Goal: Register for event/course: Sign up to attend an event or enroll in a course

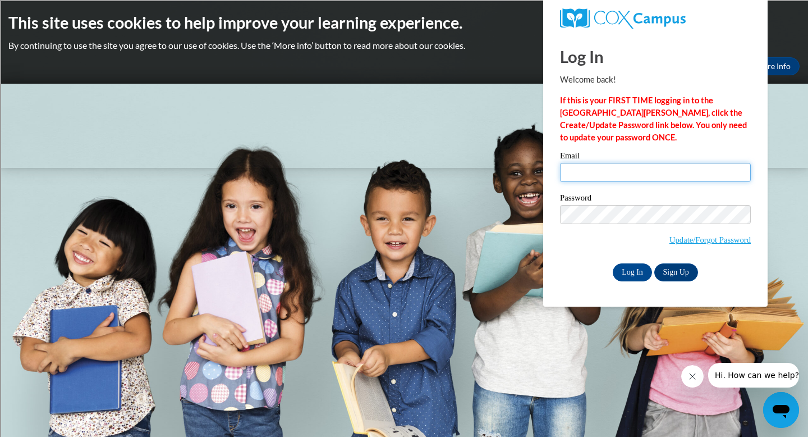
click at [635, 167] on input "Email" at bounding box center [655, 172] width 191 height 19
click at [589, 173] on input "Email" at bounding box center [655, 172] width 191 height 19
click at [589, 173] on input "sbar" at bounding box center [655, 172] width 191 height 19
type input "sbarnett@shorewood.k12.wi.us"
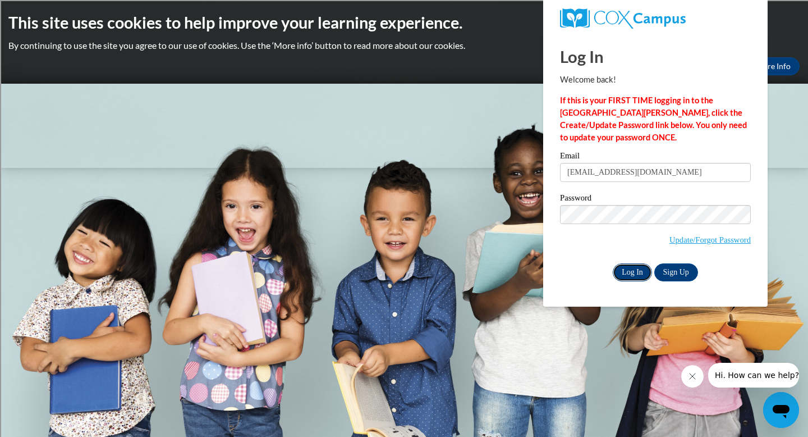
click at [632, 272] on input "Log In" at bounding box center [632, 272] width 39 height 18
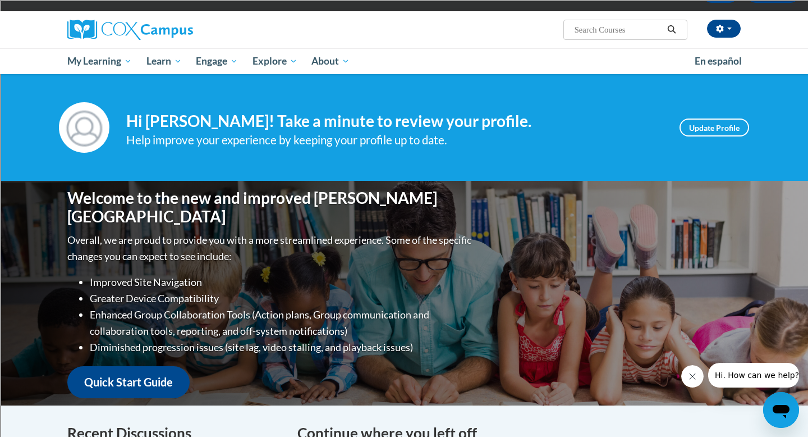
scroll to position [51, 0]
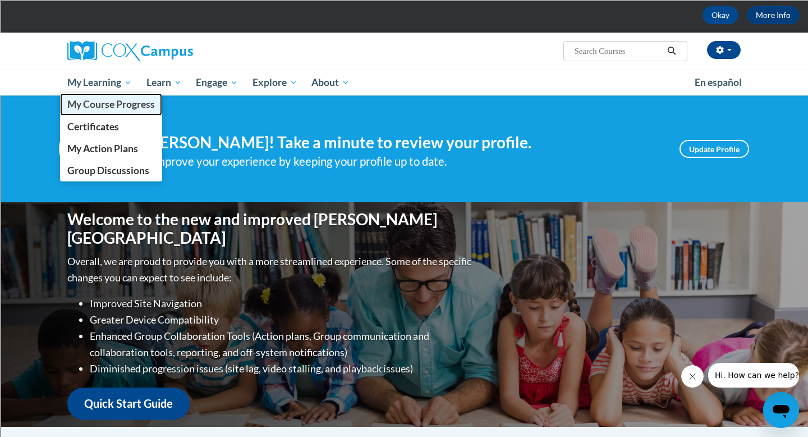
click at [108, 100] on span "My Course Progress" at bounding box center [111, 104] width 88 height 12
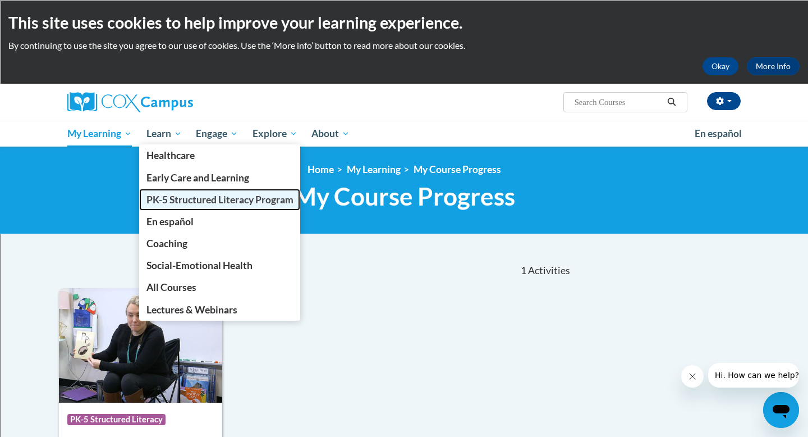
click at [196, 196] on span "PK-5 Structured Literacy Program" at bounding box center [220, 200] width 147 height 12
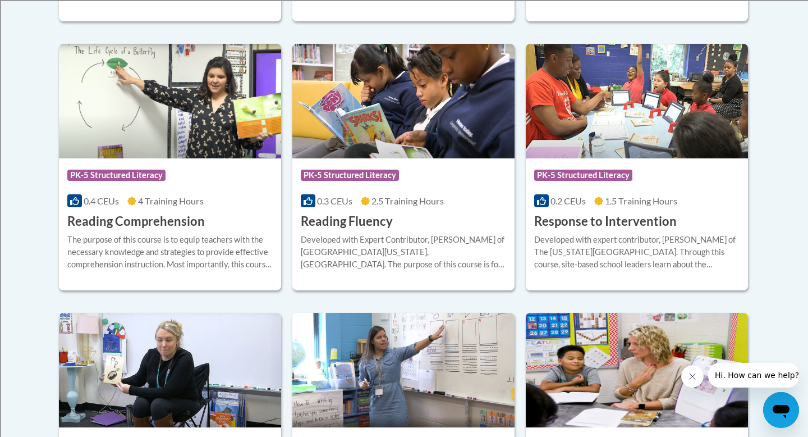
scroll to position [1045, 0]
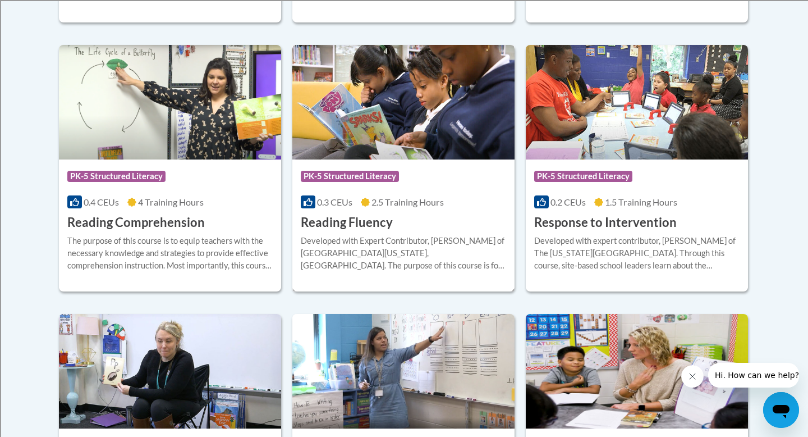
click at [383, 184] on div "Course Category: PK-5 Structured Literacy" at bounding box center [403, 177] width 205 height 25
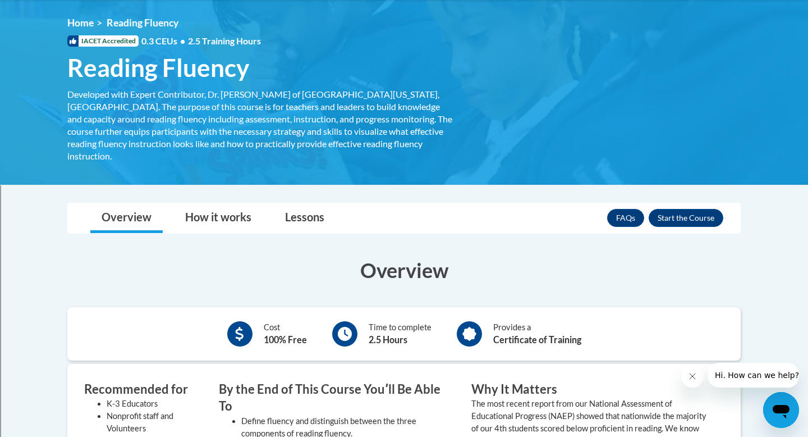
scroll to position [154, 0]
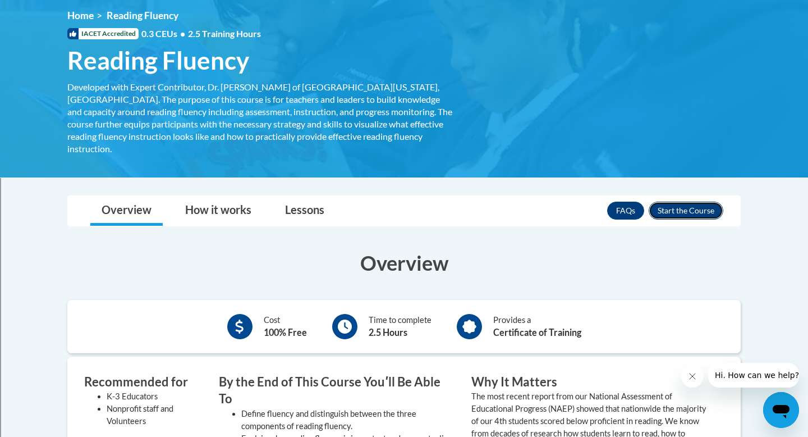
click at [670, 202] on button "Enroll" at bounding box center [686, 211] width 75 height 18
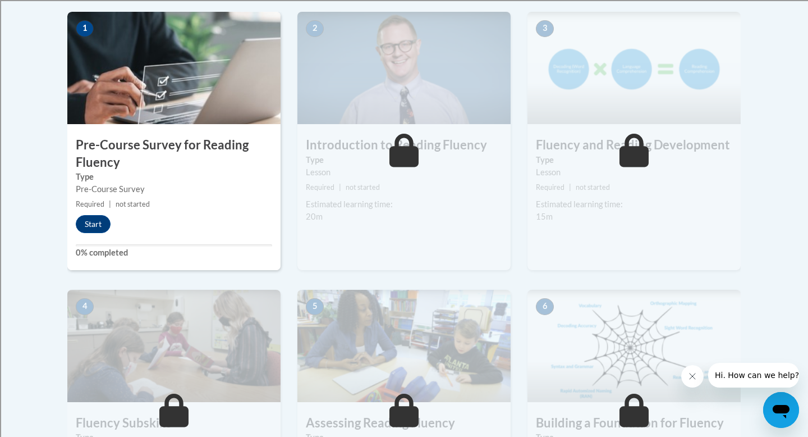
scroll to position [326, 0]
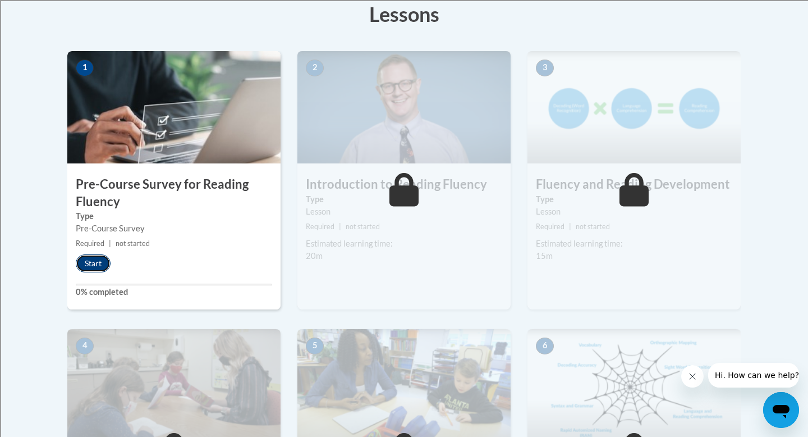
click at [91, 263] on button "Start" at bounding box center [93, 263] width 35 height 18
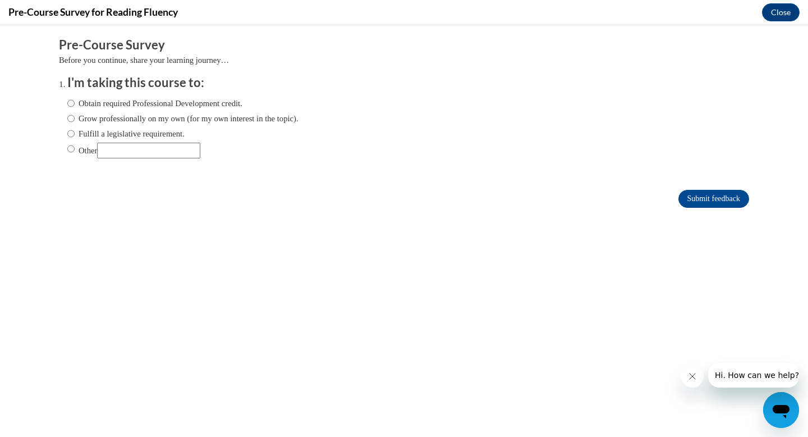
scroll to position [0, 0]
click at [73, 103] on input "Obtain required Professional Development credit." at bounding box center [70, 103] width 7 height 12
radio input "true"
click at [71, 132] on input "Fulfill a legislative requirement." at bounding box center [70, 133] width 7 height 12
radio input "true"
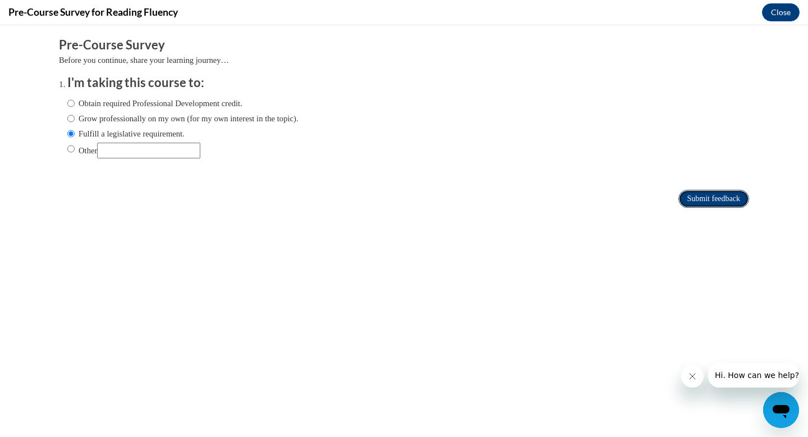
click at [707, 194] on input "Submit feedback" at bounding box center [714, 199] width 71 height 18
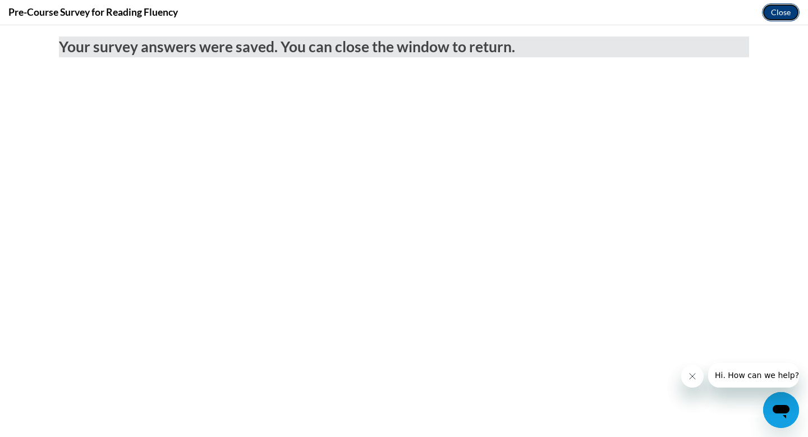
click at [780, 7] on button "Close" at bounding box center [781, 12] width 38 height 18
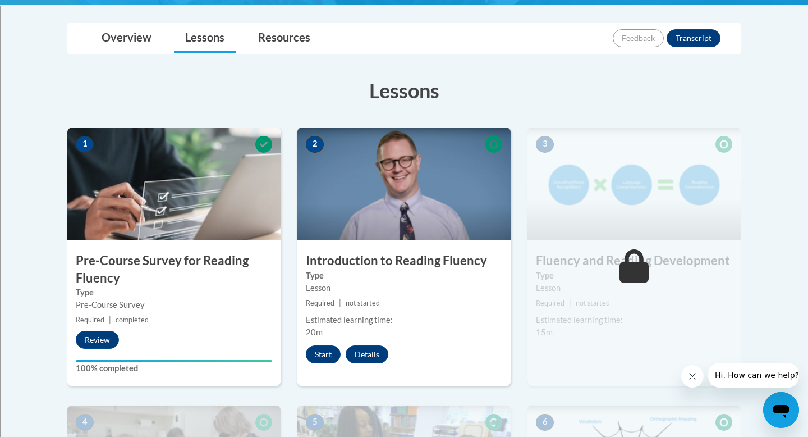
scroll to position [392, 0]
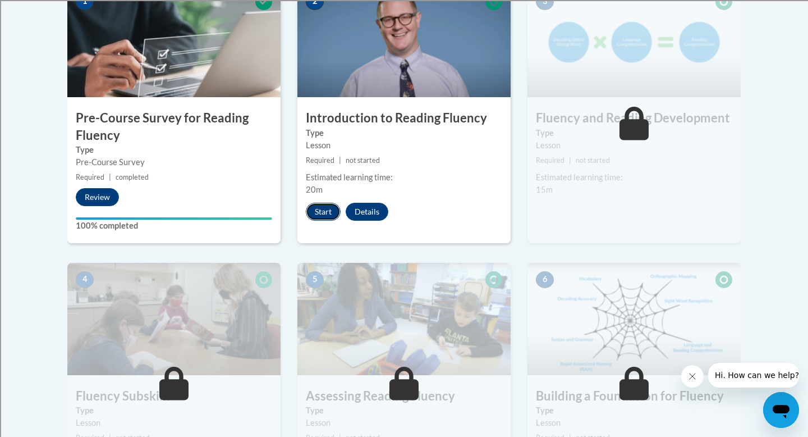
click at [327, 206] on button "Start" at bounding box center [323, 212] width 35 height 18
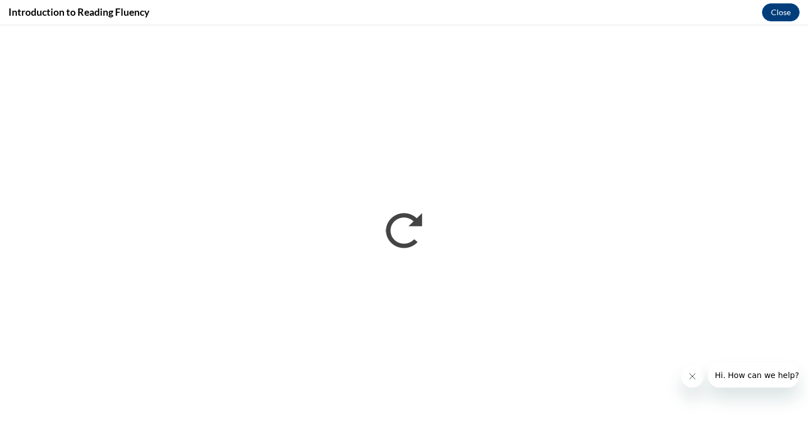
scroll to position [0, 0]
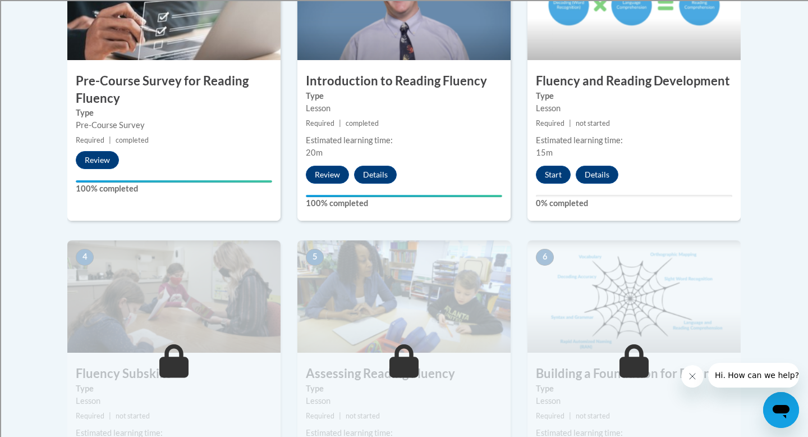
scroll to position [422, 0]
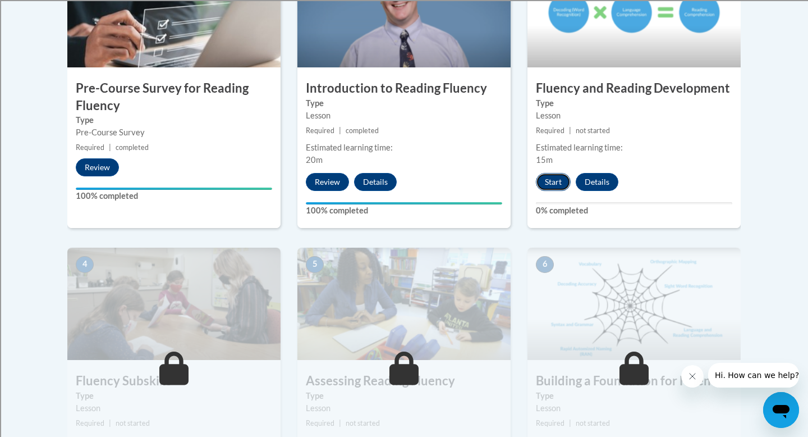
click at [562, 187] on button "Start" at bounding box center [553, 182] width 35 height 18
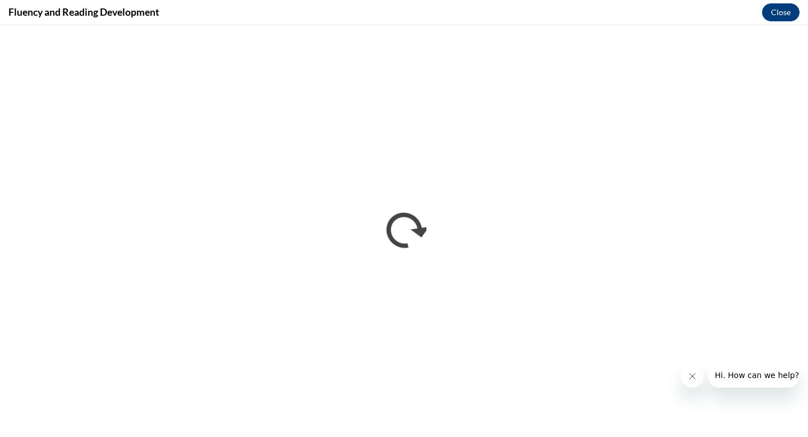
scroll to position [0, 0]
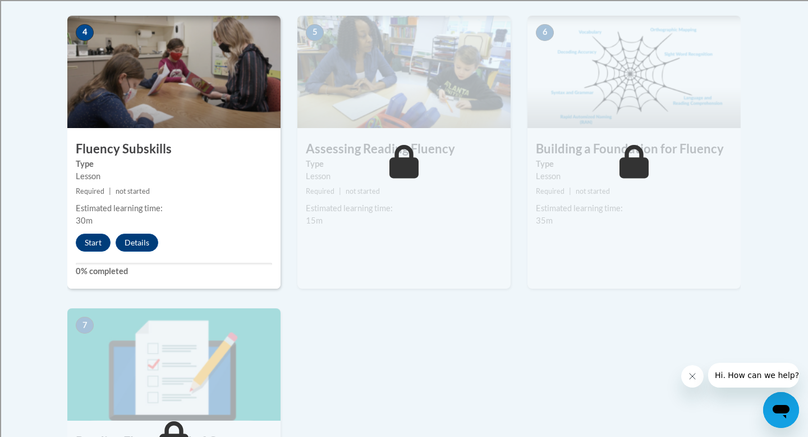
scroll to position [652, 0]
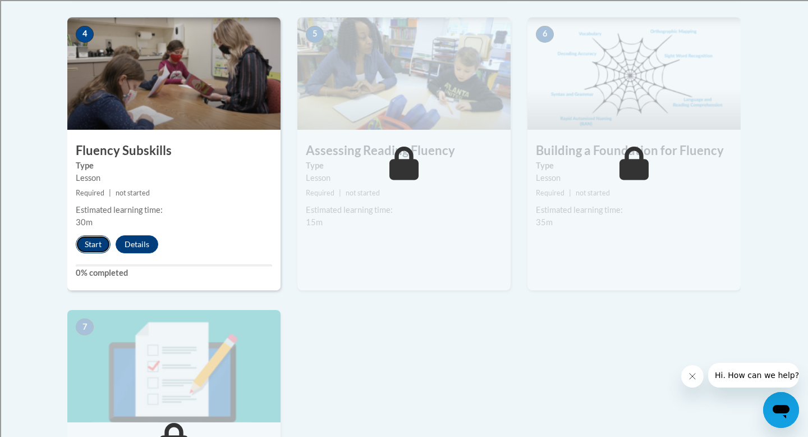
click at [90, 243] on button "Start" at bounding box center [93, 244] width 35 height 18
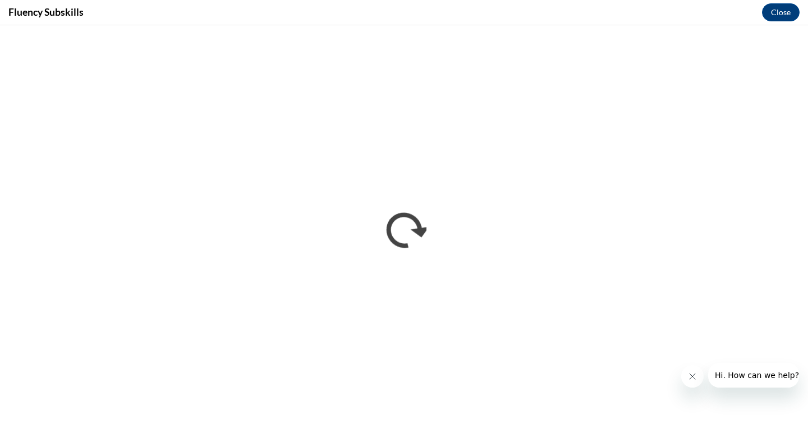
scroll to position [0, 0]
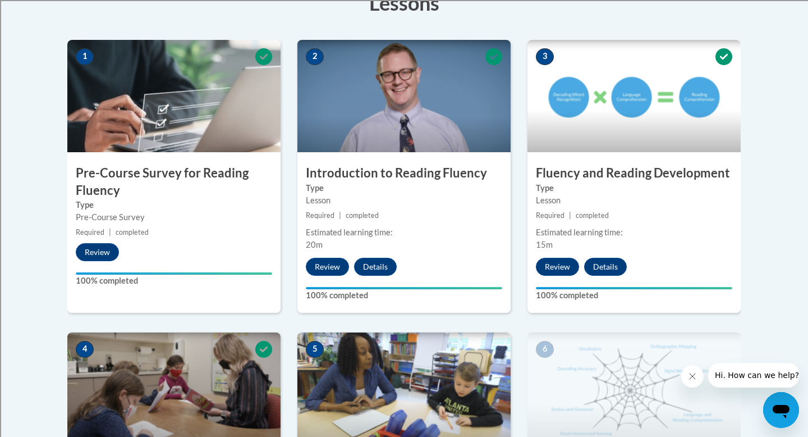
scroll to position [338, 0]
click at [423, 194] on div "Lesson" at bounding box center [404, 200] width 196 height 12
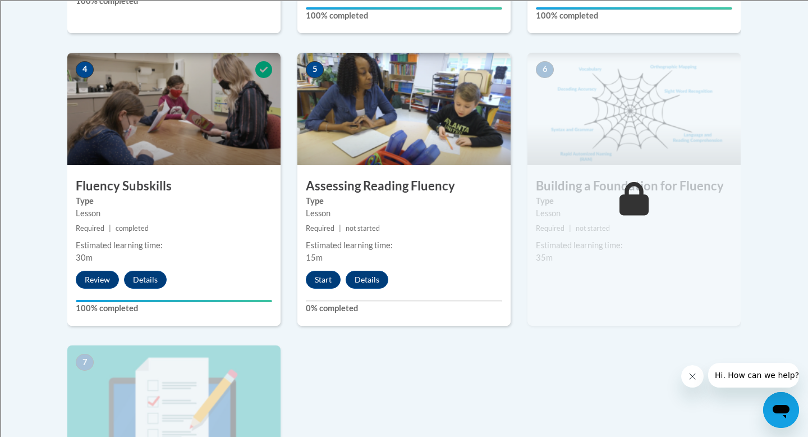
scroll to position [616, 0]
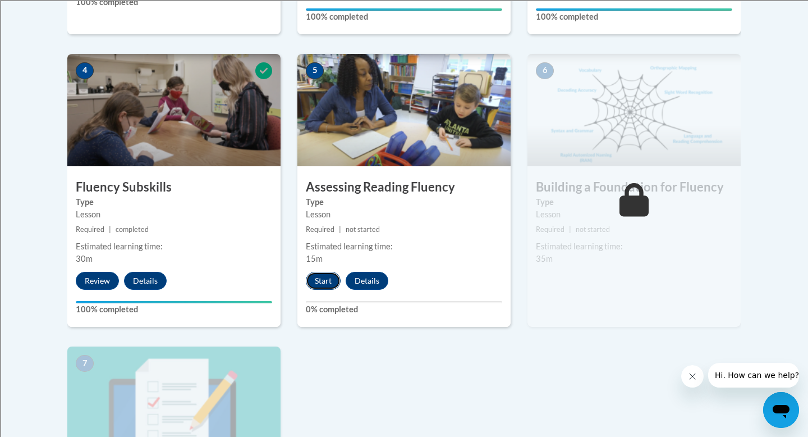
click at [331, 277] on button "Start" at bounding box center [323, 281] width 35 height 18
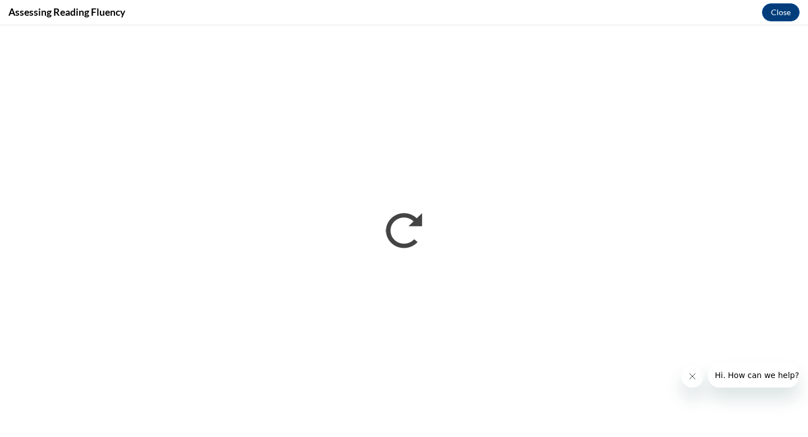
scroll to position [0, 0]
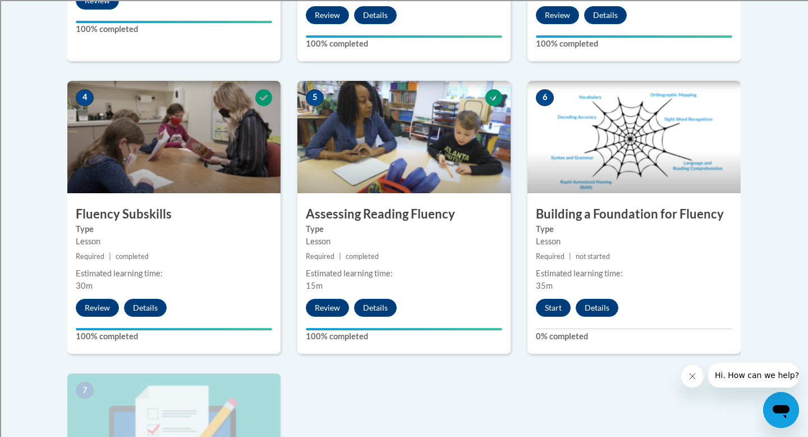
scroll to position [600, 0]
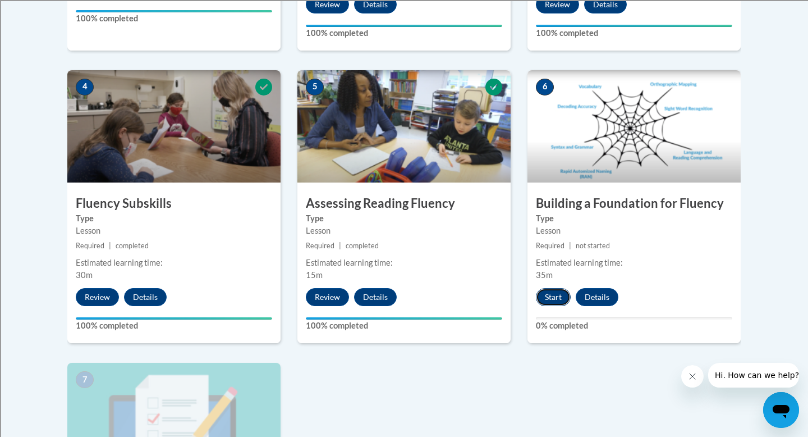
click at [552, 294] on button "Start" at bounding box center [553, 297] width 35 height 18
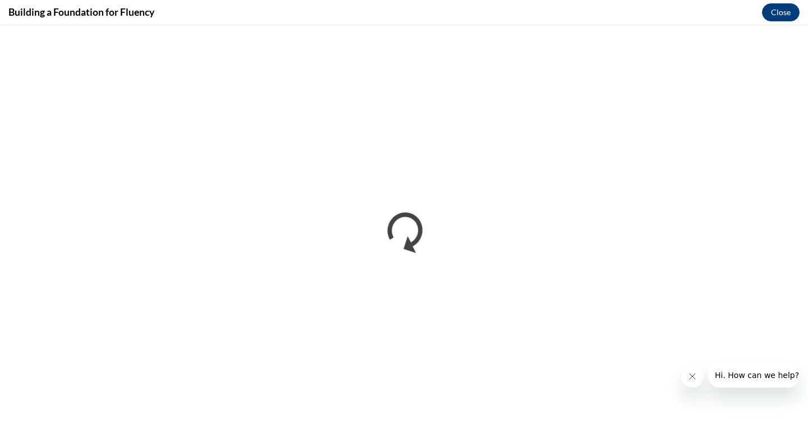
scroll to position [0, 0]
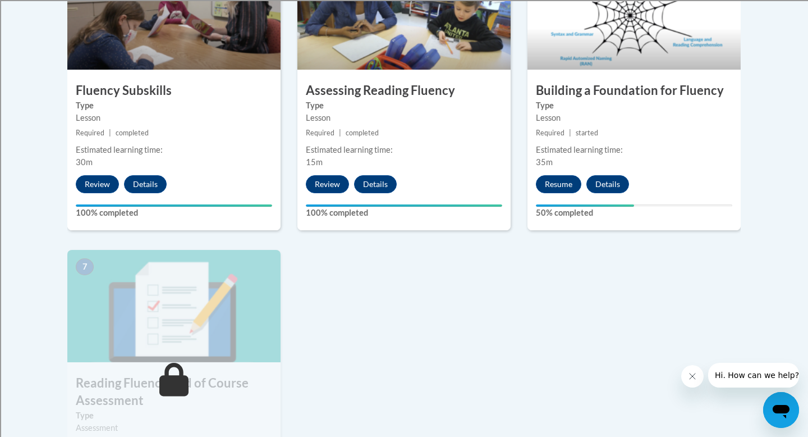
scroll to position [713, 0]
click at [561, 180] on button "Resume" at bounding box center [558, 184] width 45 height 18
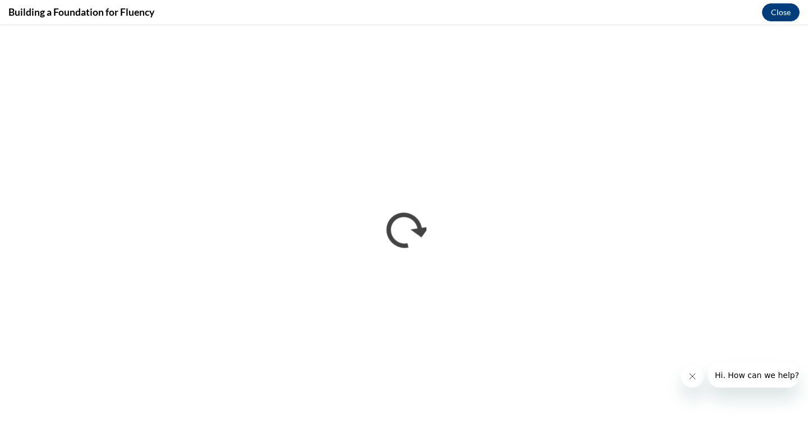
scroll to position [0, 0]
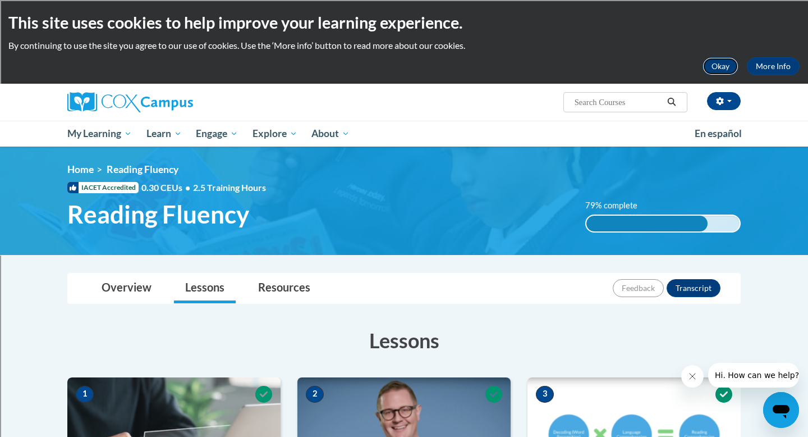
click at [719, 66] on button "Okay" at bounding box center [721, 66] width 36 height 18
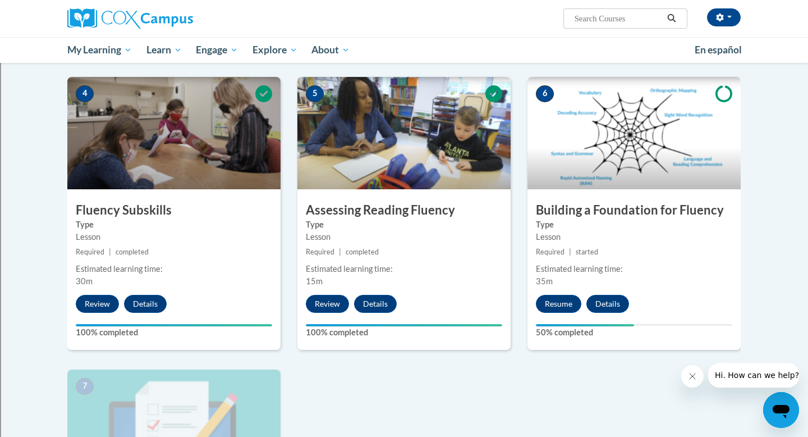
scroll to position [490, 0]
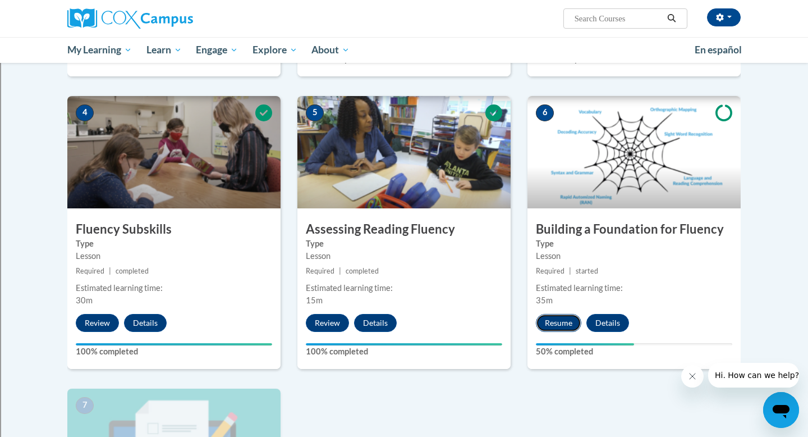
click at [559, 325] on button "Resume" at bounding box center [558, 323] width 45 height 18
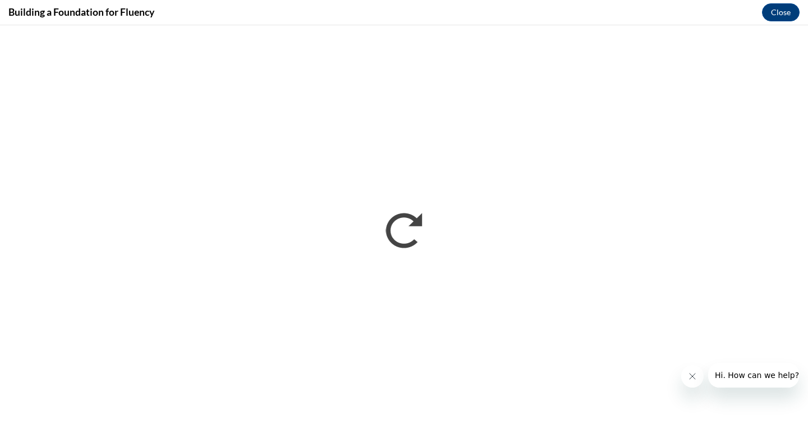
scroll to position [0, 0]
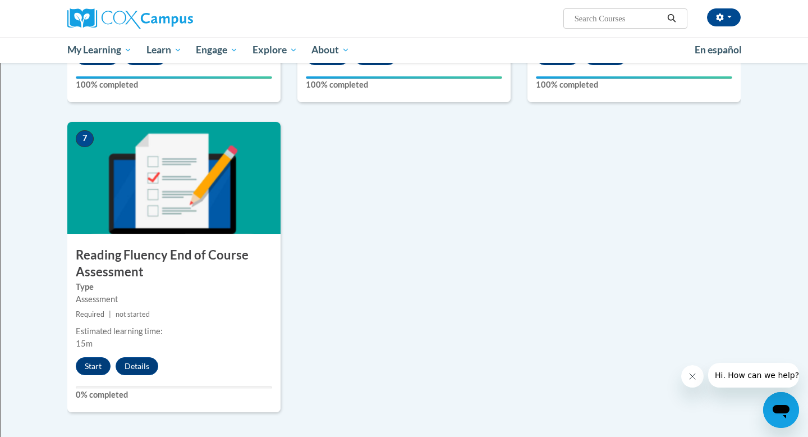
scroll to position [758, 0]
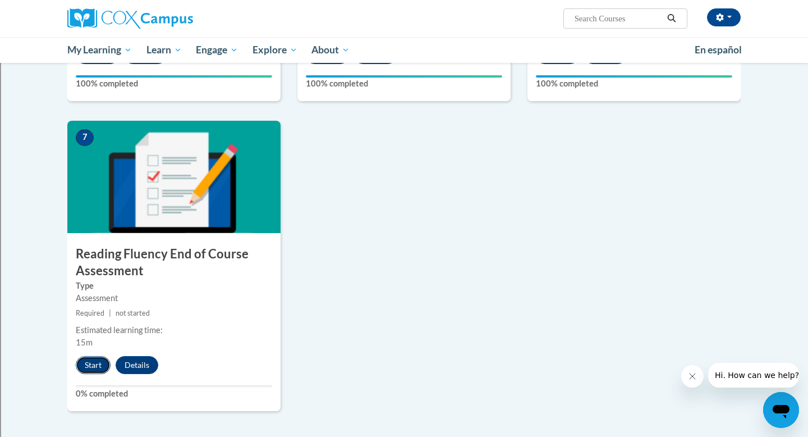
click at [96, 362] on button "Start" at bounding box center [93, 365] width 35 height 18
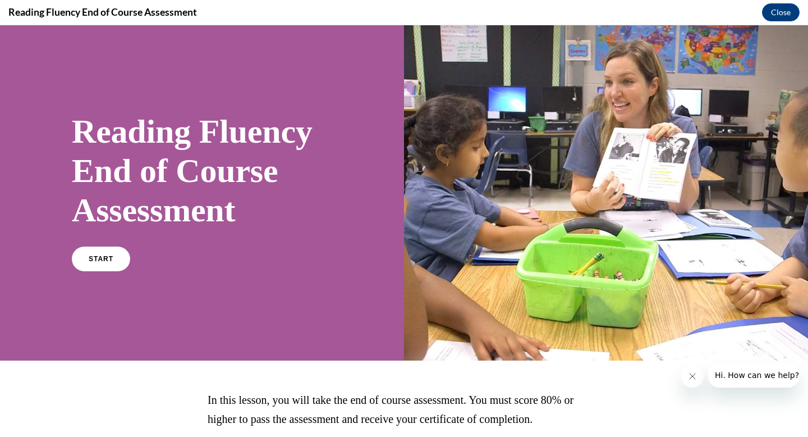
scroll to position [0, 0]
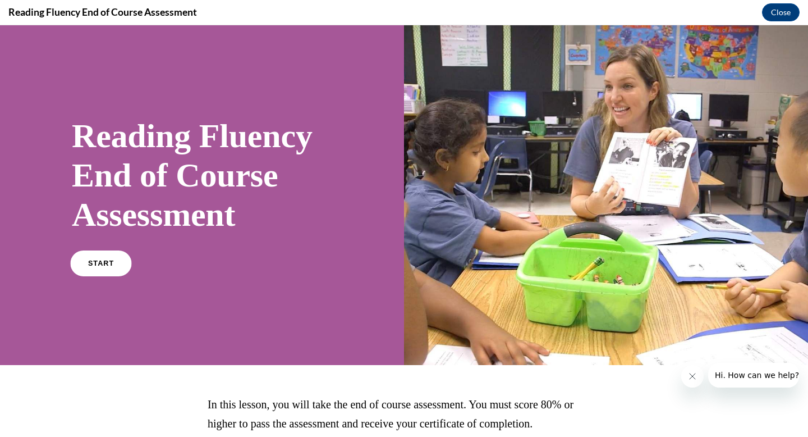
click at [88, 263] on link "START" at bounding box center [100, 263] width 61 height 26
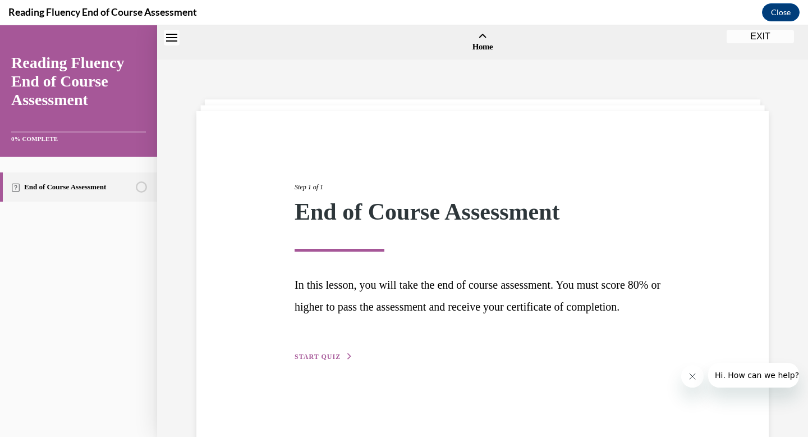
scroll to position [35, 0]
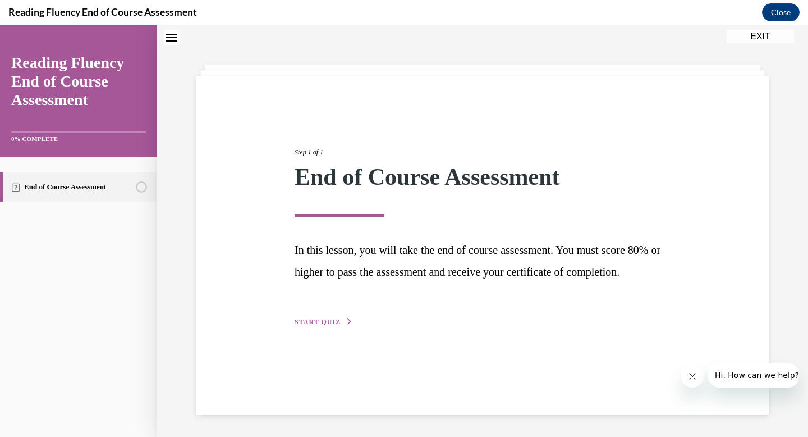
click at [88, 265] on div "End of Course Assessment" at bounding box center [78, 297] width 157 height 280
click at [300, 326] on span "START QUIZ" at bounding box center [318, 322] width 46 height 8
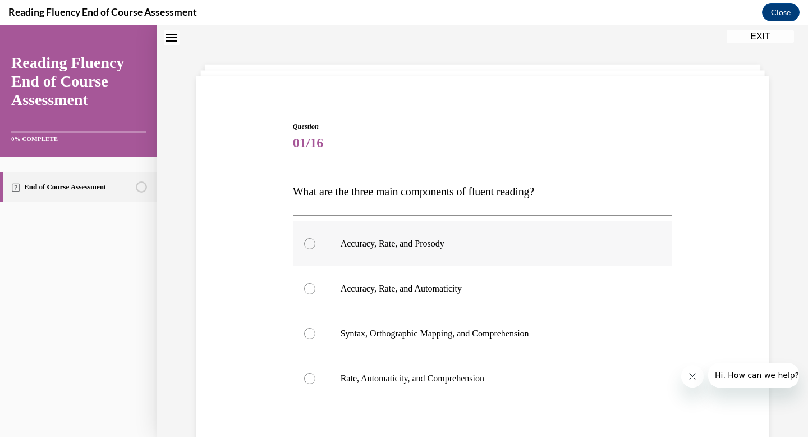
click at [312, 246] on div at bounding box center [309, 243] width 11 height 11
click at [312, 246] on input "Accuracy, Rate, and Prosody" at bounding box center [309, 243] width 11 height 11
radio input "true"
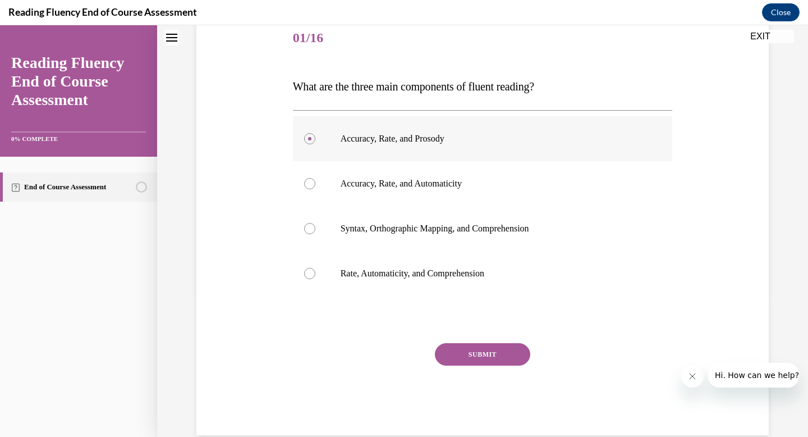
scroll to position [161, 0]
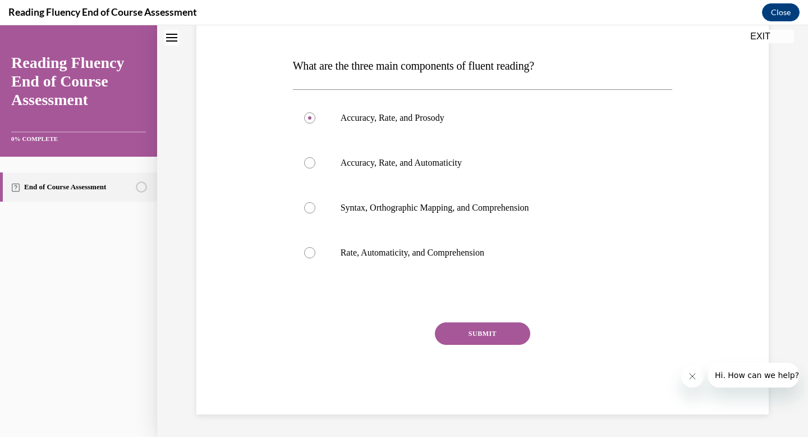
click at [497, 321] on div "Question 01/16 What are the three main components of fluent reading?  Accuracy,…" at bounding box center [483, 205] width 380 height 419
click at [497, 335] on button "SUBMIT" at bounding box center [482, 333] width 95 height 22
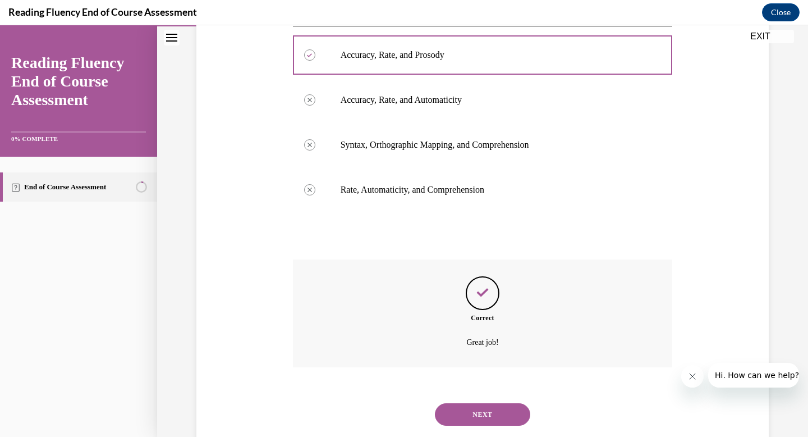
scroll to position [251, 0]
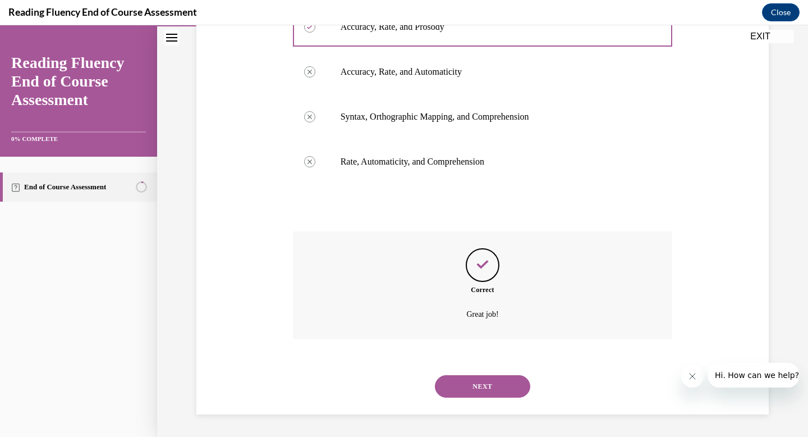
click at [488, 386] on button "NEXT" at bounding box center [482, 386] width 95 height 22
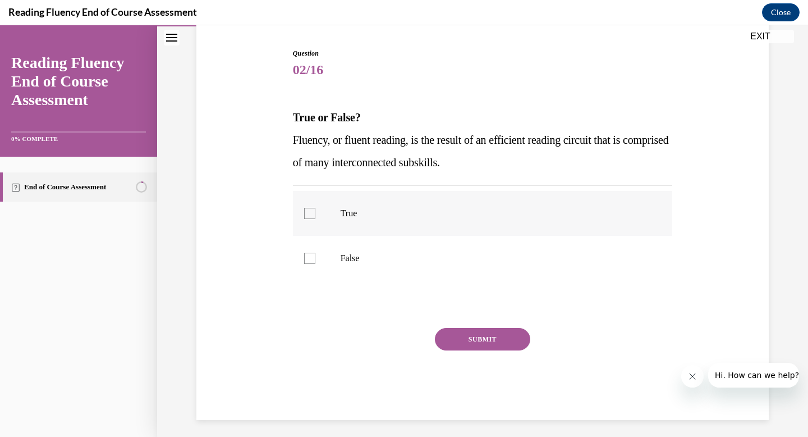
scroll to position [103, 0]
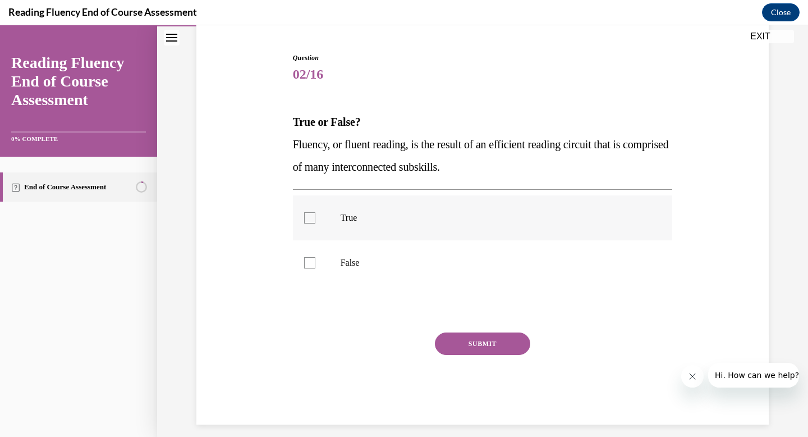
click at [310, 223] on div at bounding box center [309, 217] width 11 height 11
click at [310, 223] on input "True" at bounding box center [309, 217] width 11 height 11
checkbox input "true"
click at [476, 345] on button "SUBMIT" at bounding box center [482, 343] width 95 height 22
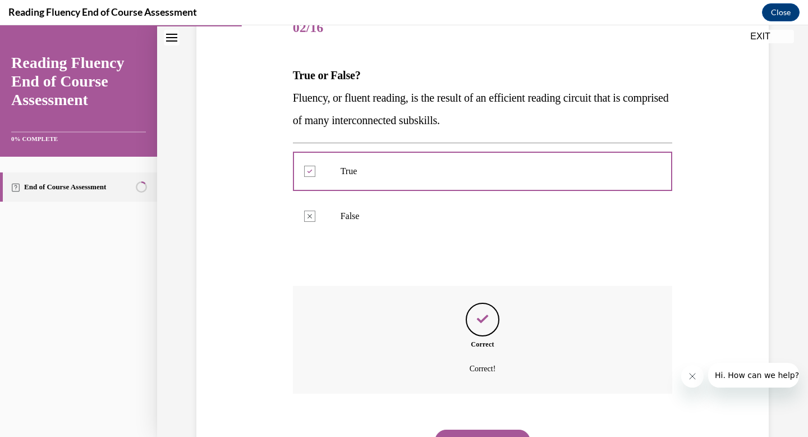
scroll to position [204, 0]
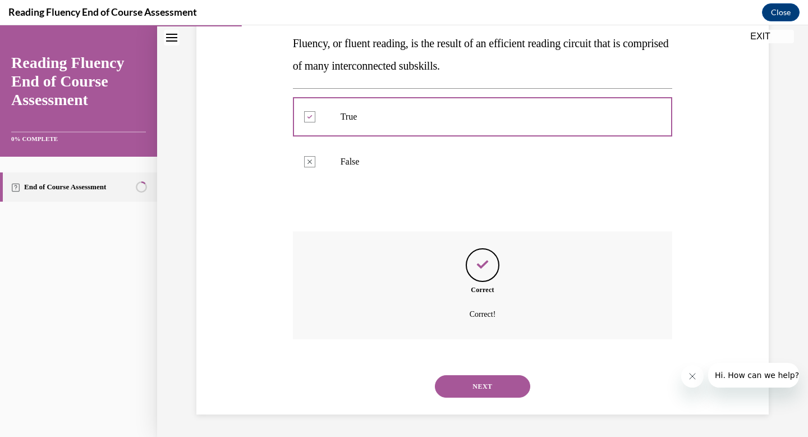
click at [493, 386] on button "NEXT" at bounding box center [482, 386] width 95 height 22
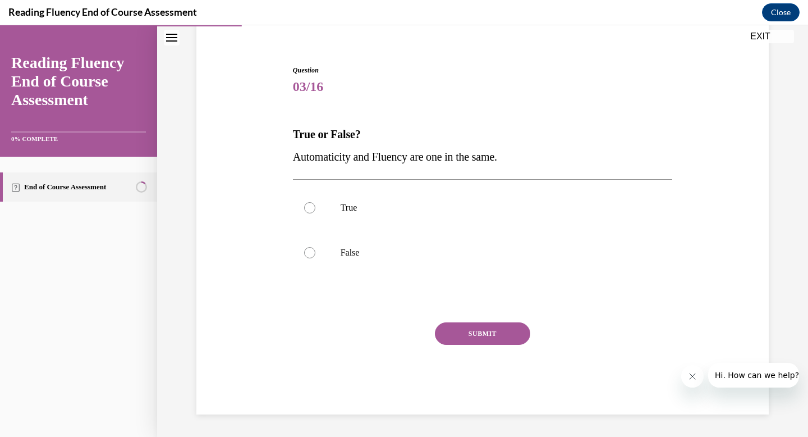
scroll to position [91, 0]
click at [309, 250] on div at bounding box center [309, 252] width 11 height 11
click at [309, 250] on input "False" at bounding box center [309, 252] width 11 height 11
radio input "true"
click at [472, 338] on button "SUBMIT" at bounding box center [482, 333] width 95 height 22
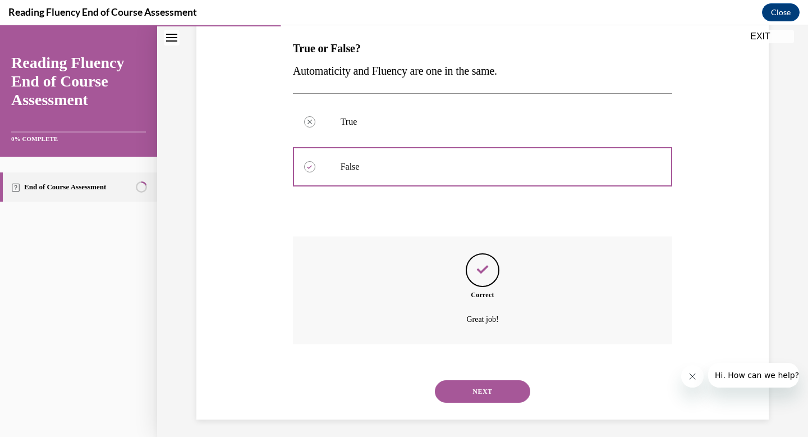
scroll to position [182, 0]
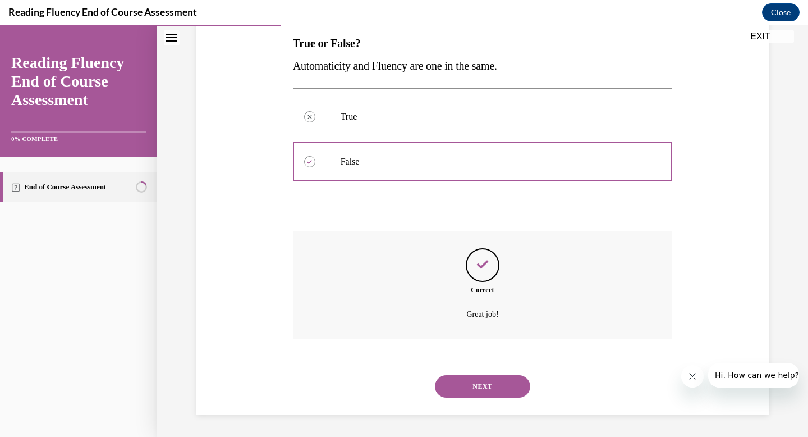
click at [498, 386] on button "NEXT" at bounding box center [482, 386] width 95 height 22
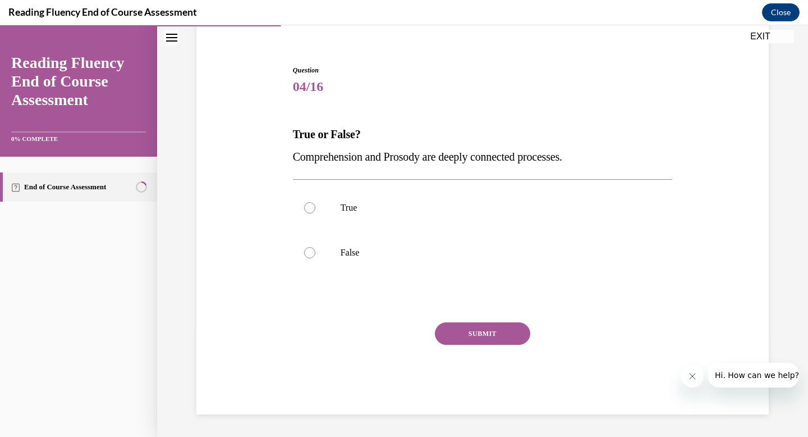
scroll to position [91, 0]
click at [312, 209] on div at bounding box center [309, 207] width 11 height 11
click at [312, 209] on input "True" at bounding box center [309, 207] width 11 height 11
radio input "true"
click at [468, 333] on button "SUBMIT" at bounding box center [482, 333] width 95 height 22
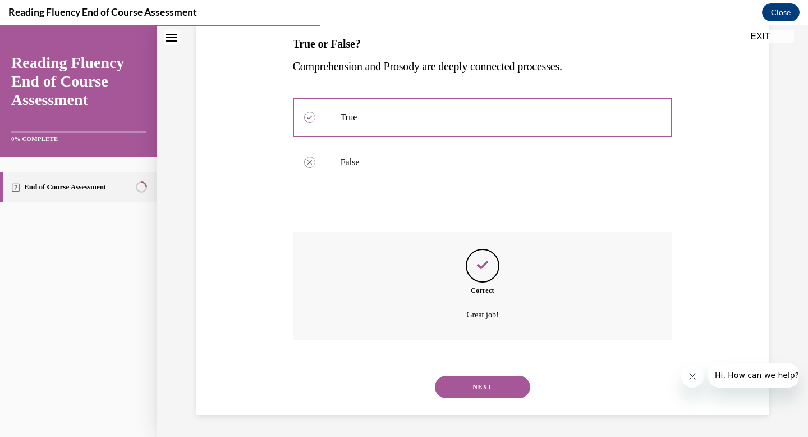
scroll to position [182, 0]
click at [503, 388] on button "NEXT" at bounding box center [482, 386] width 95 height 22
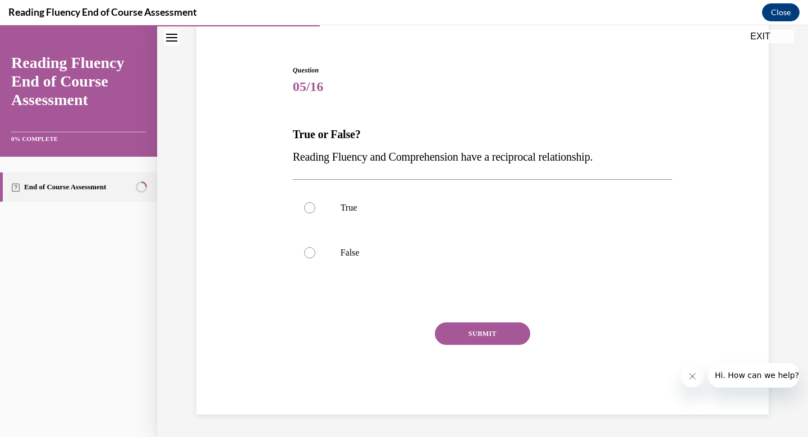
scroll to position [91, 0]
click at [307, 207] on div at bounding box center [309, 207] width 11 height 11
click at [307, 207] on input "True" at bounding box center [309, 207] width 11 height 11
radio input "true"
click at [473, 335] on button "SUBMIT" at bounding box center [482, 333] width 95 height 22
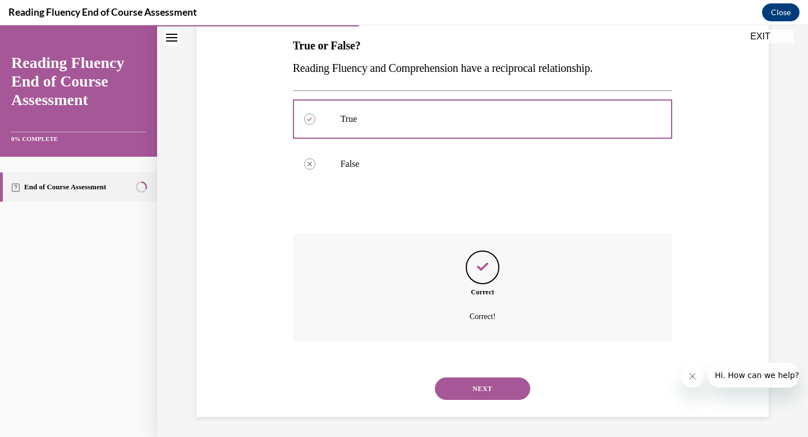
scroll to position [182, 0]
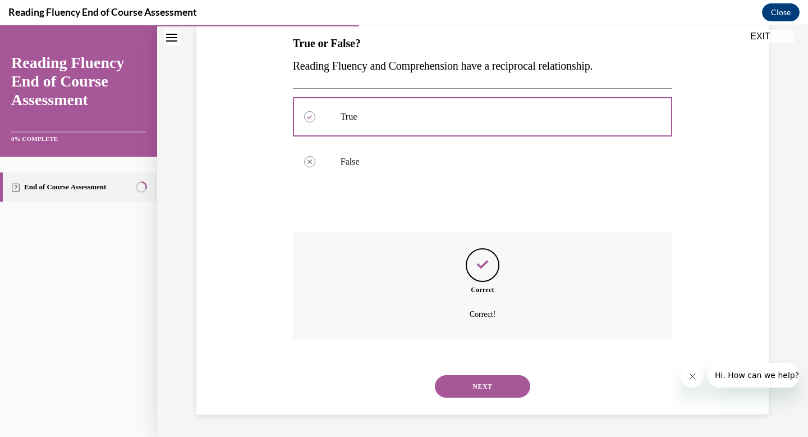
click at [495, 388] on button "NEXT" at bounding box center [482, 386] width 95 height 22
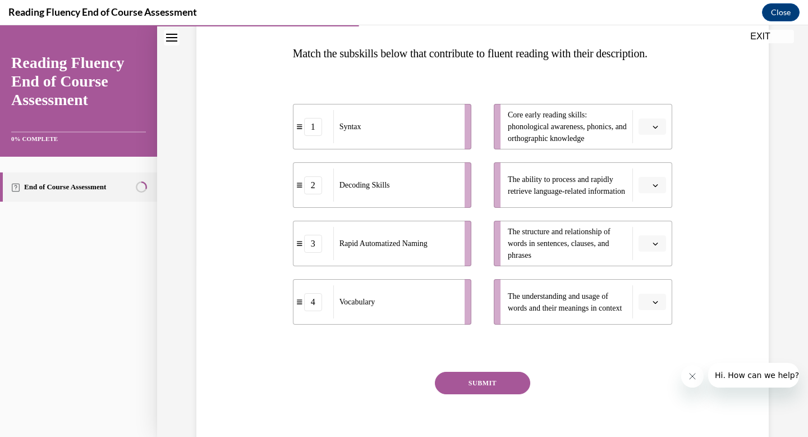
scroll to position [171, 0]
click at [655, 131] on span "button" at bounding box center [656, 127] width 8 height 8
click at [655, 129] on icon "button" at bounding box center [655, 127] width 5 height 3
click at [655, 220] on div "2" at bounding box center [651, 219] width 28 height 22
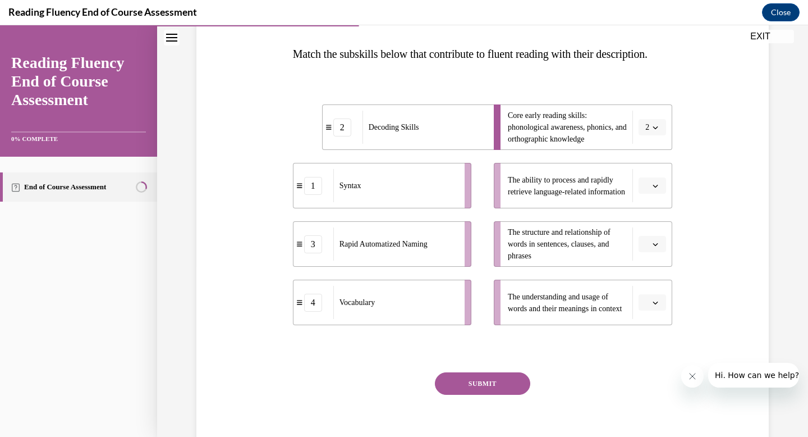
click at [654, 189] on icon "button" at bounding box center [656, 186] width 6 height 6
click at [656, 298] on div "3" at bounding box center [651, 300] width 28 height 22
click at [656, 247] on icon "button" at bounding box center [656, 244] width 6 height 6
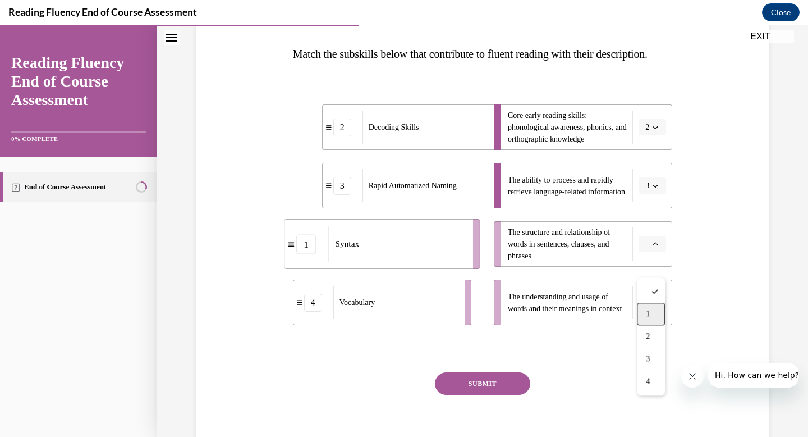
click at [651, 311] on div "1" at bounding box center [651, 314] width 28 height 22
click at [656, 305] on icon "button" at bounding box center [656, 303] width 6 height 6
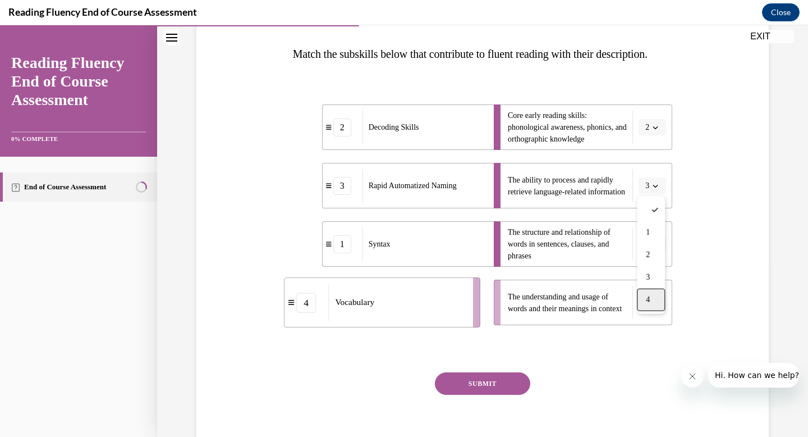
click at [658, 300] on div "4" at bounding box center [651, 300] width 28 height 22
click at [495, 395] on button "SUBMIT" at bounding box center [482, 383] width 95 height 22
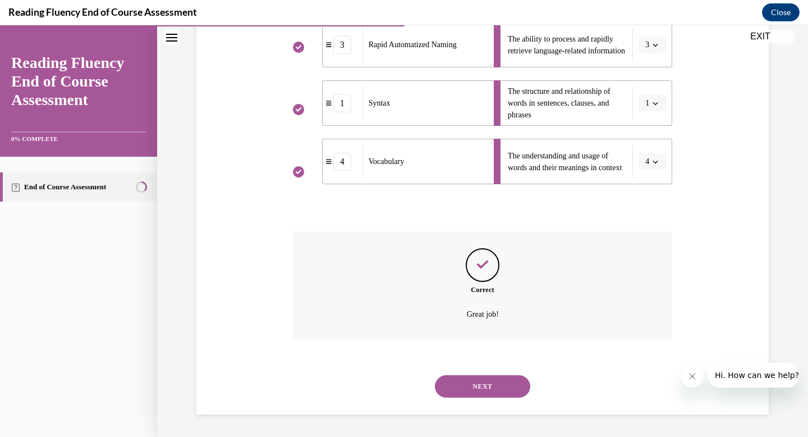
scroll to position [335, 0]
click at [491, 386] on button "NEXT" at bounding box center [482, 386] width 95 height 22
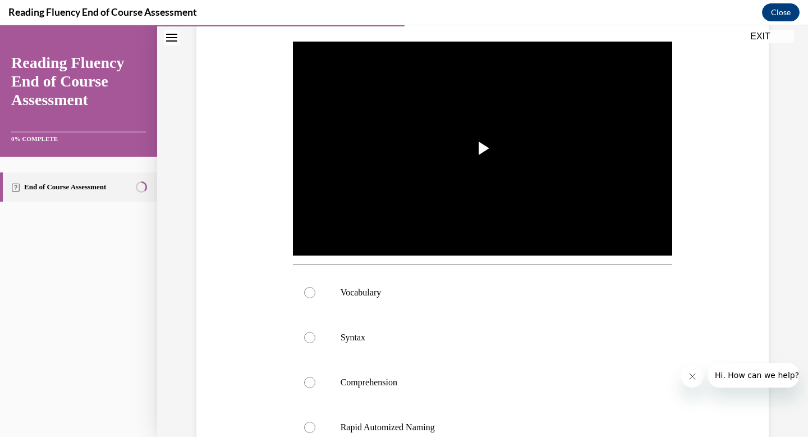
scroll to position [219, 0]
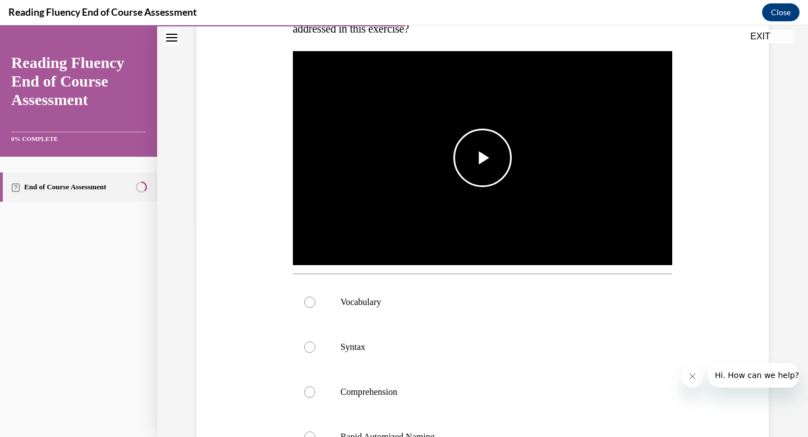
click at [483, 158] on span "Video player" at bounding box center [483, 158] width 0 height 0
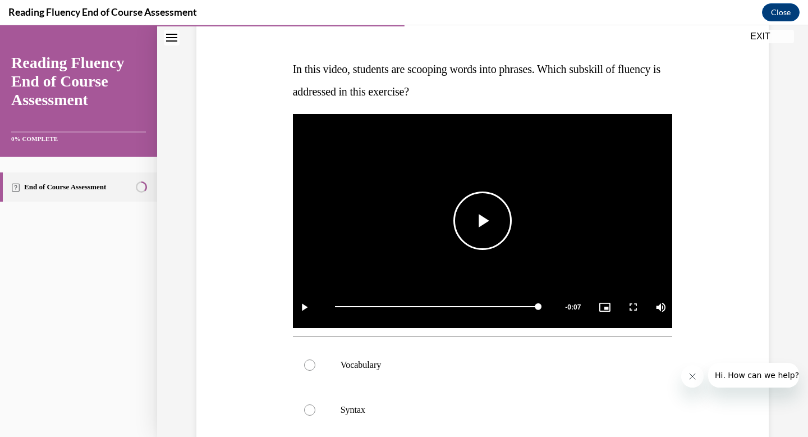
scroll to position [138, 0]
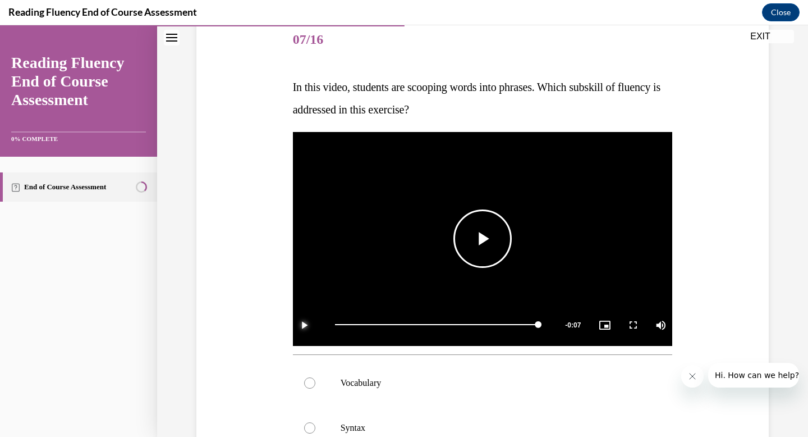
click at [303, 324] on span "Video player" at bounding box center [304, 324] width 22 height 0
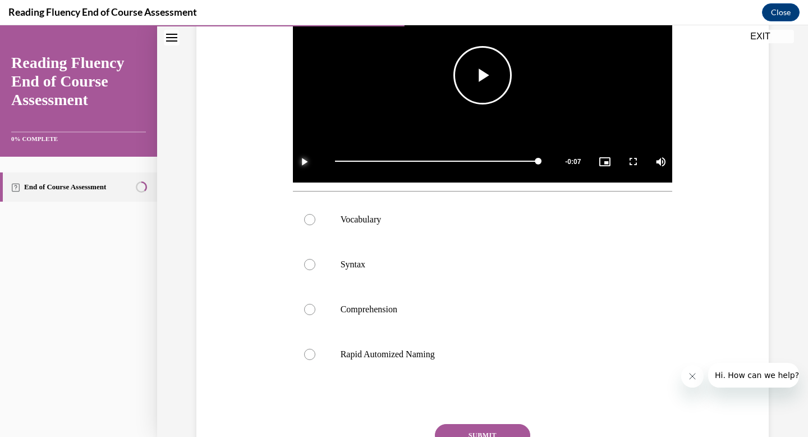
scroll to position [302, 0]
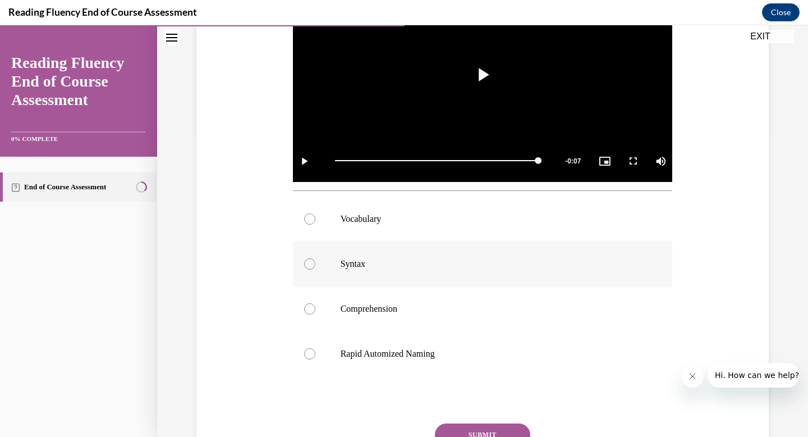
click at [310, 266] on div at bounding box center [309, 263] width 11 height 11
click at [310, 266] on input "Syntax" at bounding box center [309, 263] width 11 height 11
radio input "true"
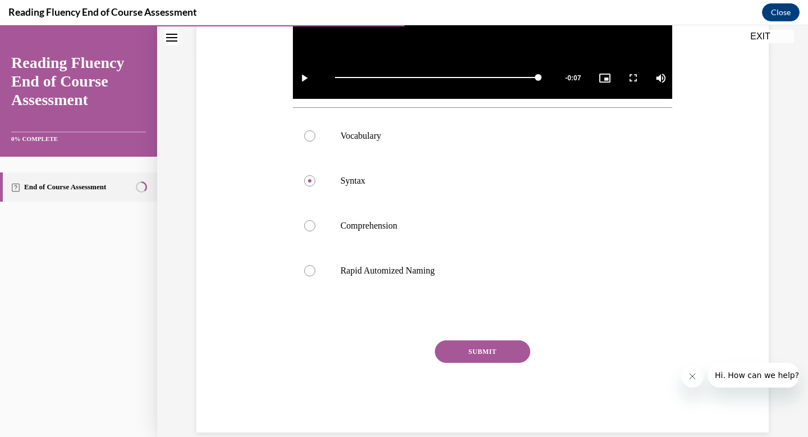
click at [484, 354] on button "SUBMIT" at bounding box center [482, 351] width 95 height 22
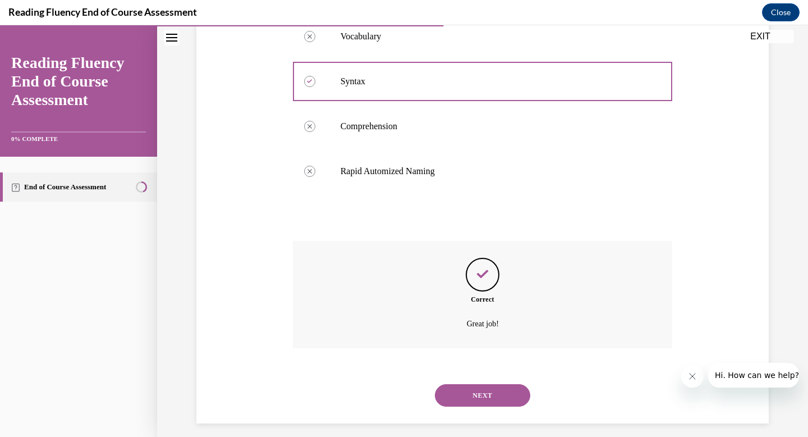
scroll to position [493, 0]
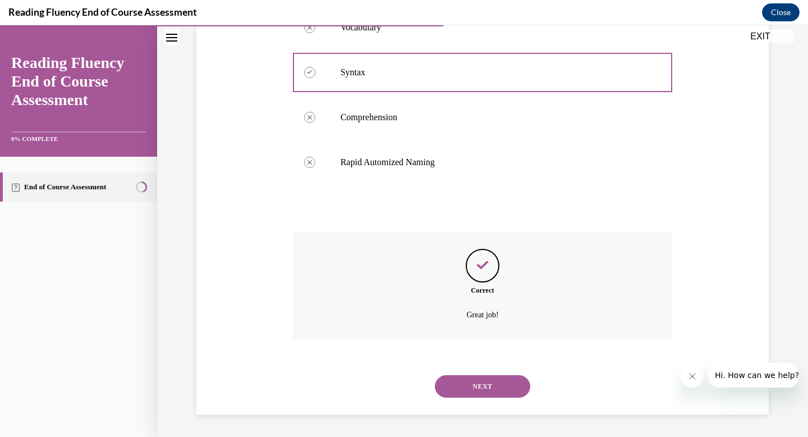
click at [496, 390] on button "NEXT" at bounding box center [482, 386] width 95 height 22
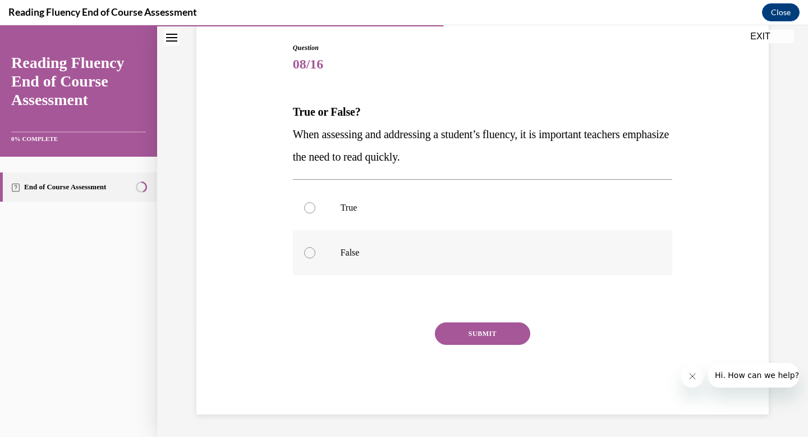
click at [310, 250] on div at bounding box center [309, 252] width 11 height 11
click at [310, 250] on input "False" at bounding box center [309, 252] width 11 height 11
radio input "true"
click at [470, 333] on button "SUBMIT" at bounding box center [482, 333] width 95 height 22
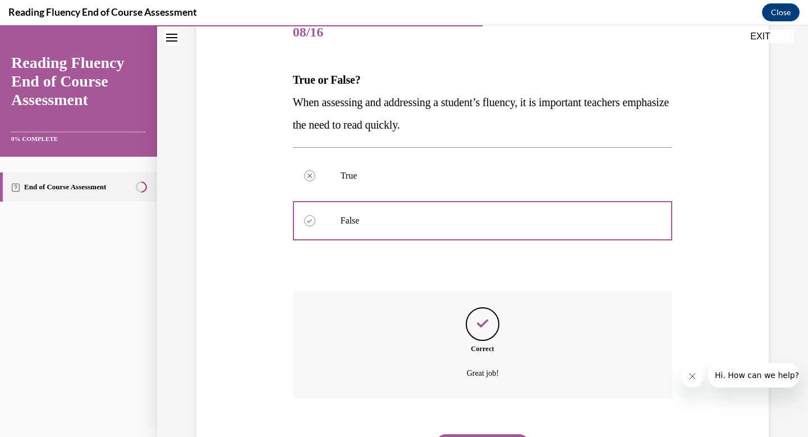
scroll to position [204, 0]
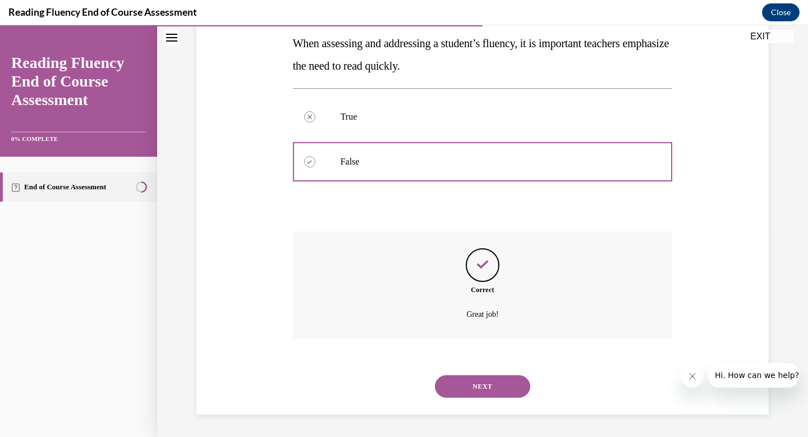
click at [496, 388] on button "NEXT" at bounding box center [482, 386] width 95 height 22
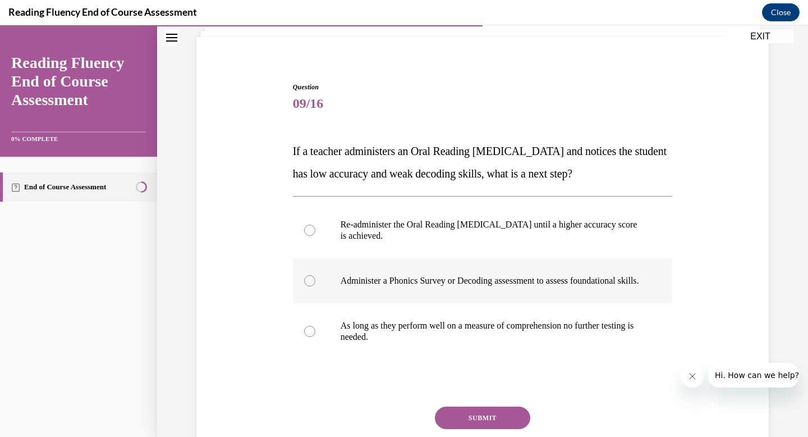
scroll to position [70, 0]
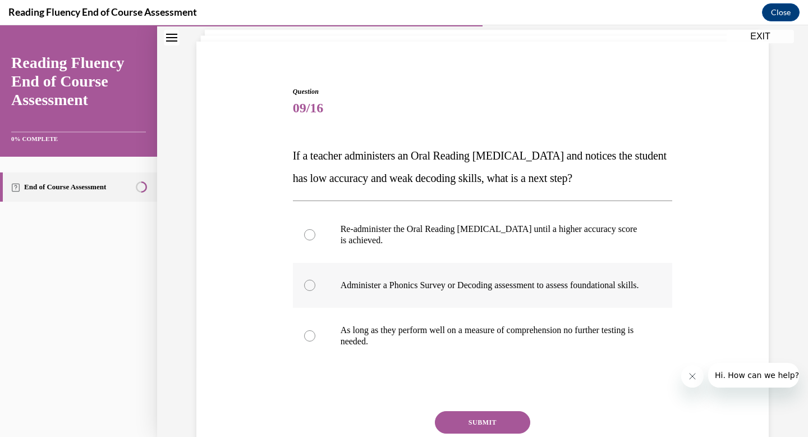
click at [309, 289] on div at bounding box center [309, 285] width 11 height 11
click at [309, 289] on input "Administer a Phonics Survey or Decoding assessment to assess foundational skill…" at bounding box center [309, 285] width 11 height 11
radio input "true"
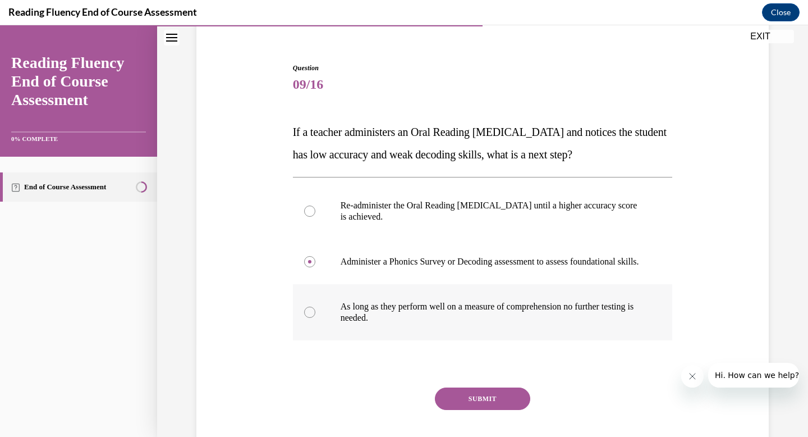
scroll to position [113, 0]
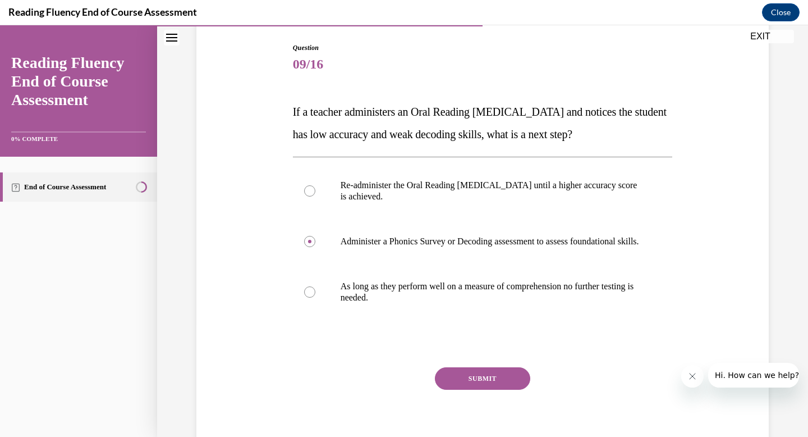
click at [501, 390] on button "SUBMIT" at bounding box center [482, 378] width 95 height 22
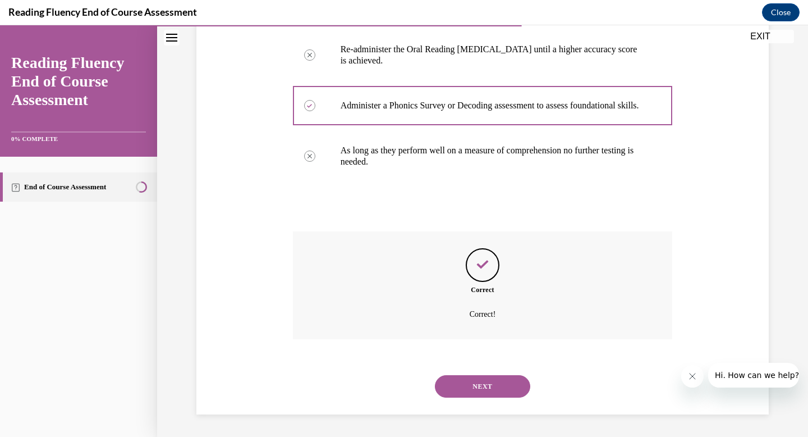
scroll to position [260, 0]
click at [491, 388] on button "NEXT" at bounding box center [482, 386] width 95 height 22
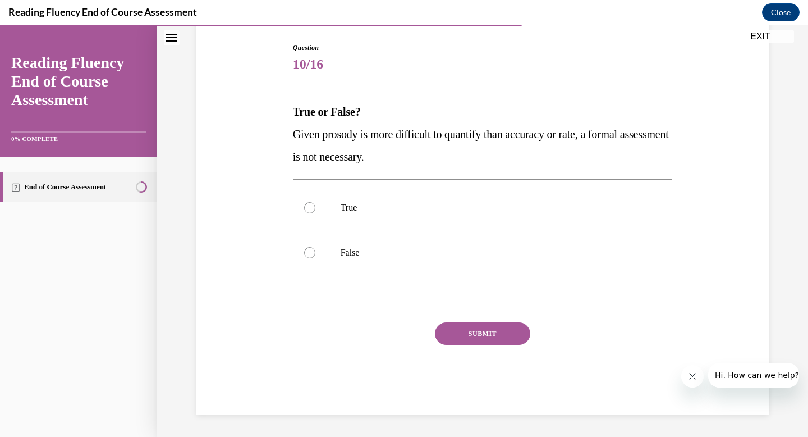
scroll to position [113, 0]
click at [310, 250] on div at bounding box center [309, 252] width 11 height 11
click at [310, 250] on input "False" at bounding box center [309, 252] width 11 height 11
radio input "true"
click at [483, 334] on button "SUBMIT" at bounding box center [482, 333] width 95 height 22
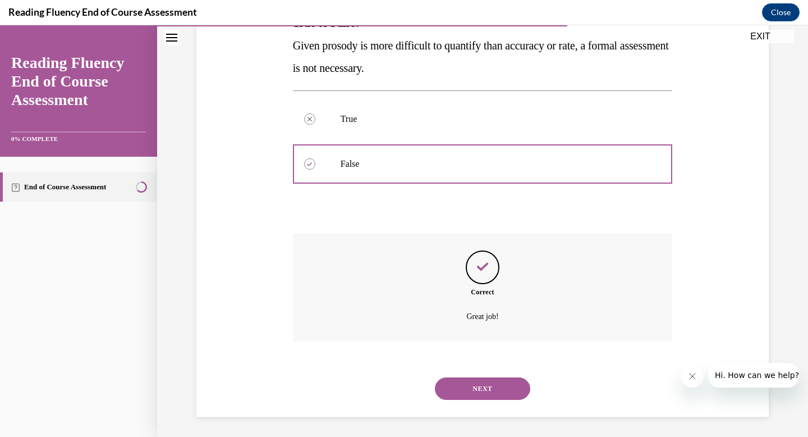
scroll to position [204, 0]
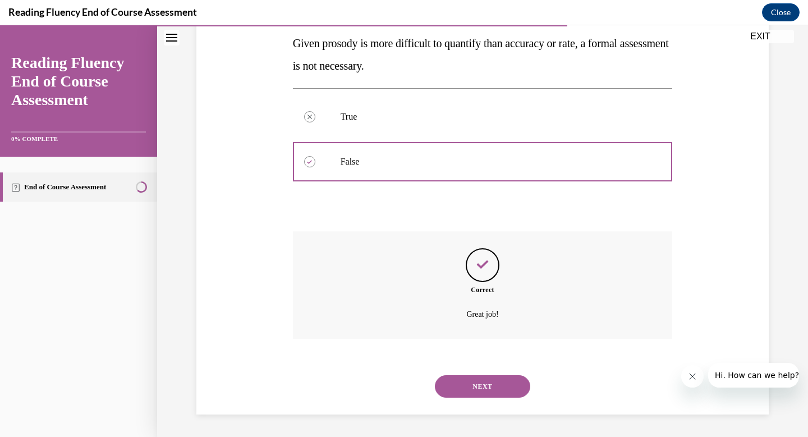
click at [491, 388] on button "NEXT" at bounding box center [482, 386] width 95 height 22
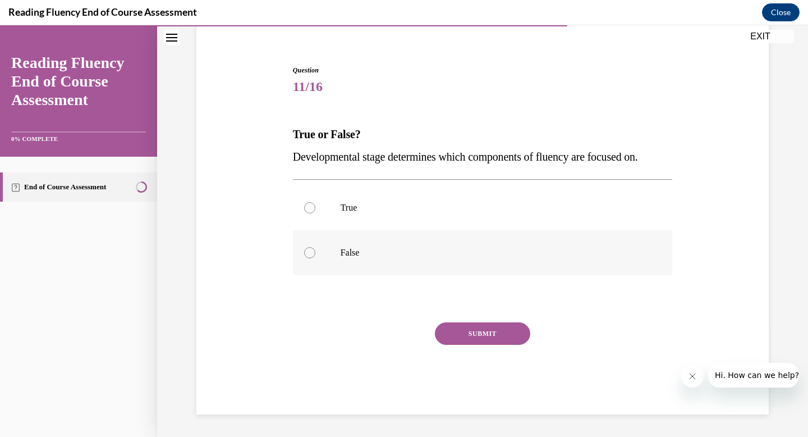
click at [310, 255] on div at bounding box center [309, 252] width 11 height 11
click at [310, 255] on input "False" at bounding box center [309, 252] width 11 height 11
radio input "true"
click at [574, 152] on span "Developmental stage determines which components of fluency are focused on." at bounding box center [465, 156] width 345 height 12
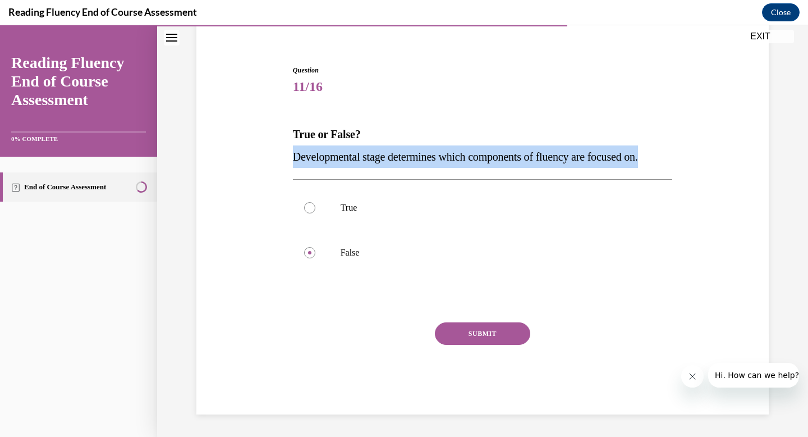
click at [574, 152] on span "Developmental stage determines which components of fluency are focused on." at bounding box center [465, 156] width 345 height 12
copy span "Developmental stage determines which components of fluency are focused on."
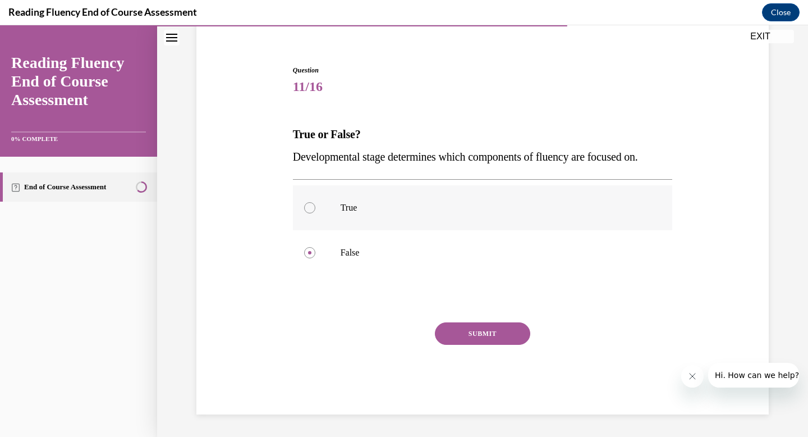
click at [307, 207] on div at bounding box center [309, 207] width 11 height 11
click at [307, 207] on input "True" at bounding box center [309, 207] width 11 height 11
radio input "true"
click at [475, 336] on button "SUBMIT" at bounding box center [482, 333] width 95 height 22
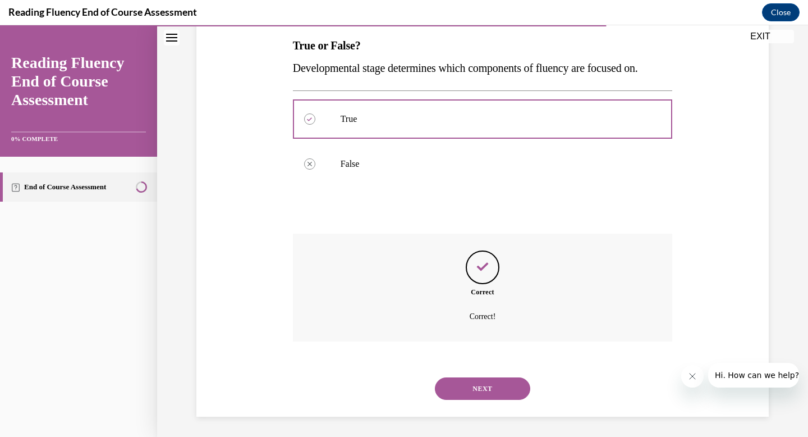
scroll to position [182, 0]
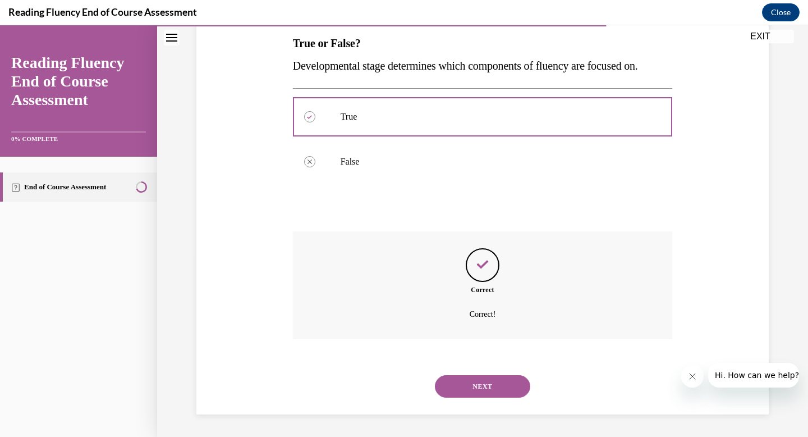
click at [496, 385] on button "NEXT" at bounding box center [482, 386] width 95 height 22
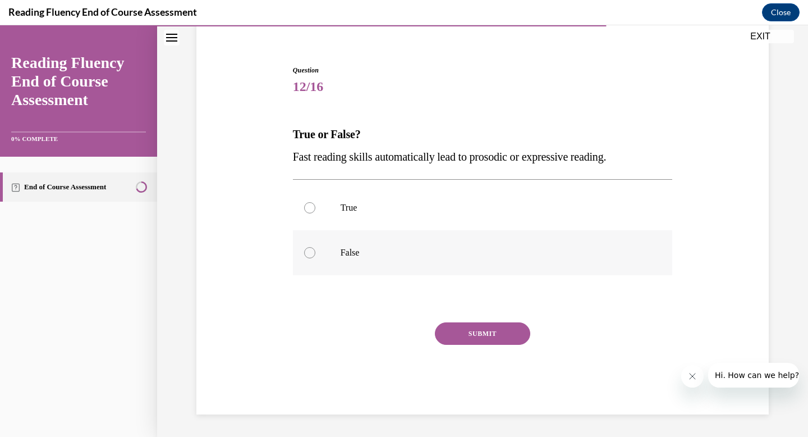
click at [311, 254] on div at bounding box center [309, 252] width 11 height 11
click at [311, 254] on input "False" at bounding box center [309, 252] width 11 height 11
radio input "true"
click at [484, 340] on button "SUBMIT" at bounding box center [482, 333] width 95 height 22
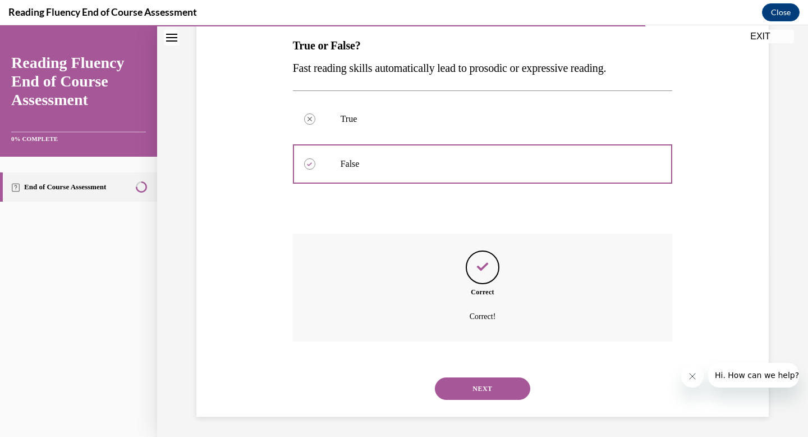
scroll to position [182, 0]
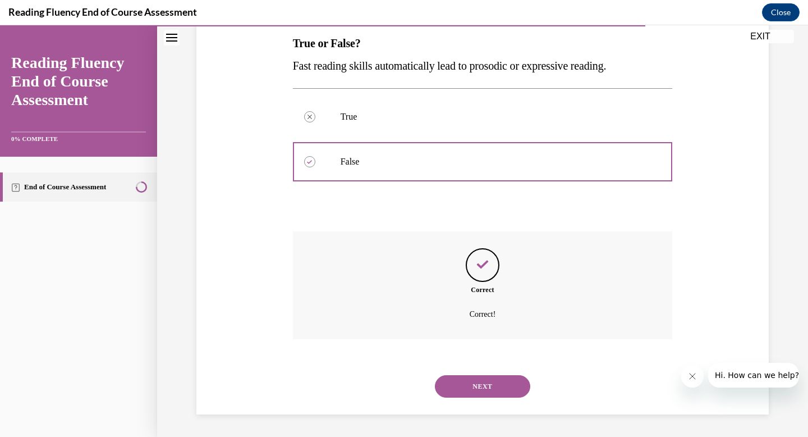
click at [487, 382] on button "NEXT" at bounding box center [482, 386] width 95 height 22
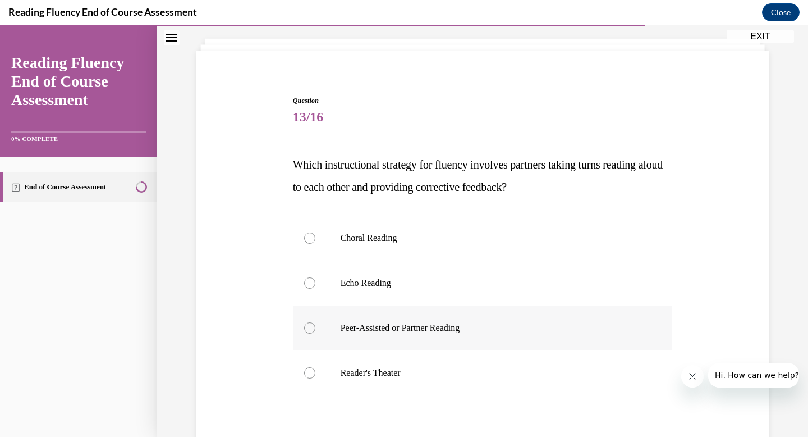
scroll to position [63, 0]
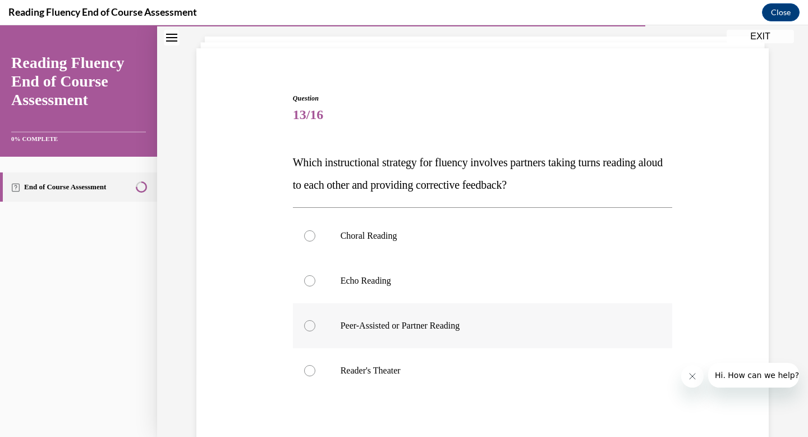
click at [310, 323] on div at bounding box center [309, 325] width 11 height 11
click at [310, 323] on input "Peer-Assisted or Partner Reading" at bounding box center [309, 325] width 11 height 11
radio input "true"
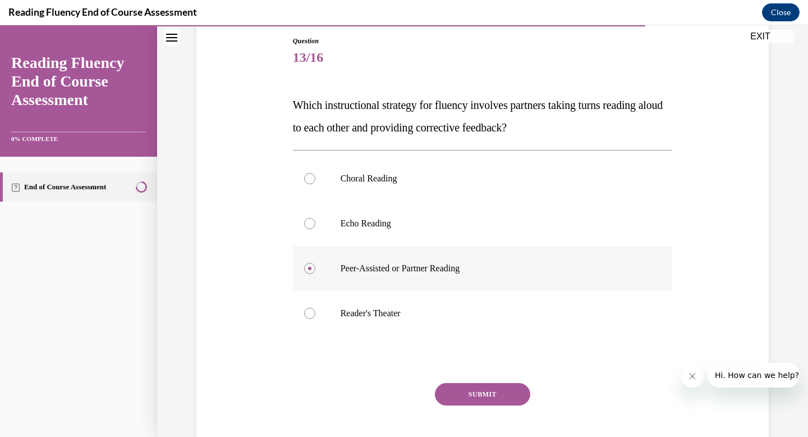
scroll to position [127, 0]
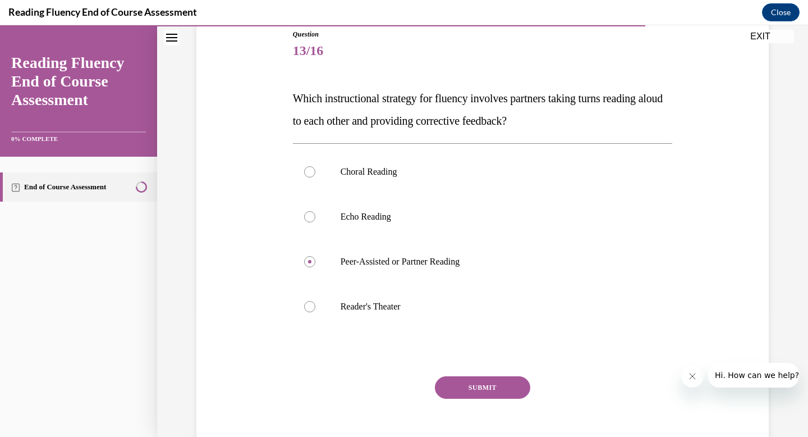
click at [500, 384] on button "SUBMIT" at bounding box center [482, 387] width 95 height 22
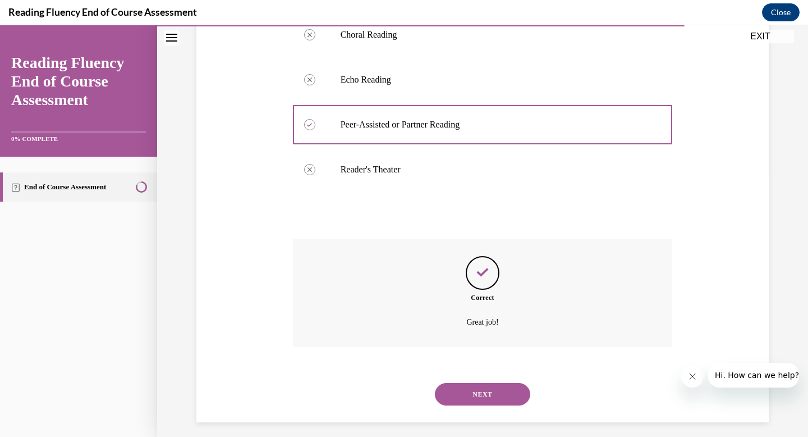
scroll to position [272, 0]
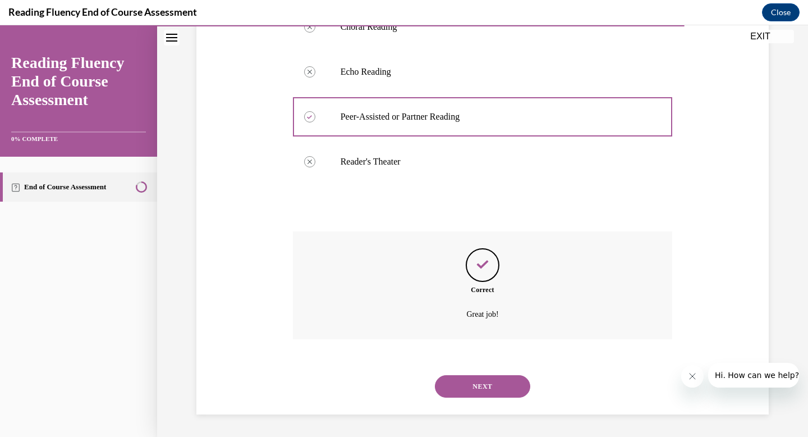
click at [492, 385] on button "NEXT" at bounding box center [482, 386] width 95 height 22
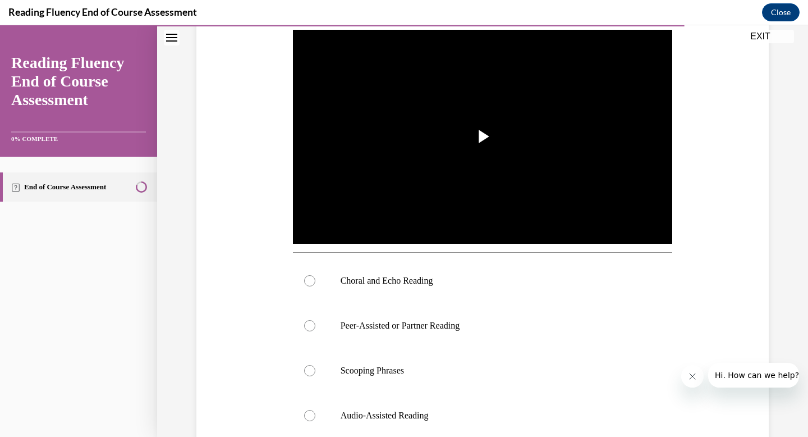
scroll to position [241, 0]
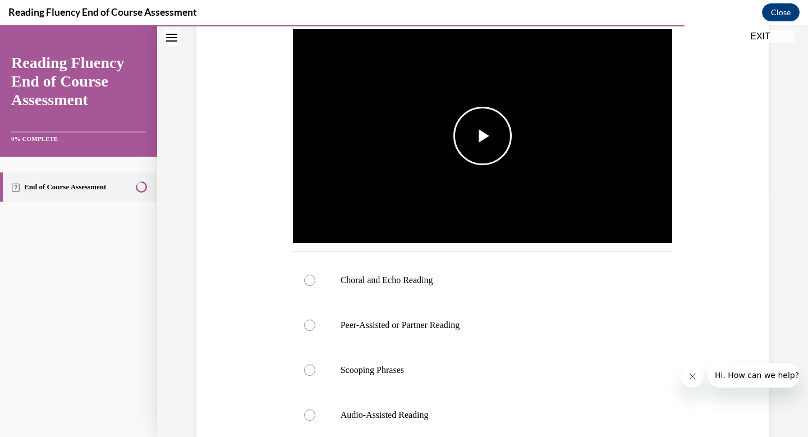
click at [483, 136] on span "Video player" at bounding box center [483, 136] width 0 height 0
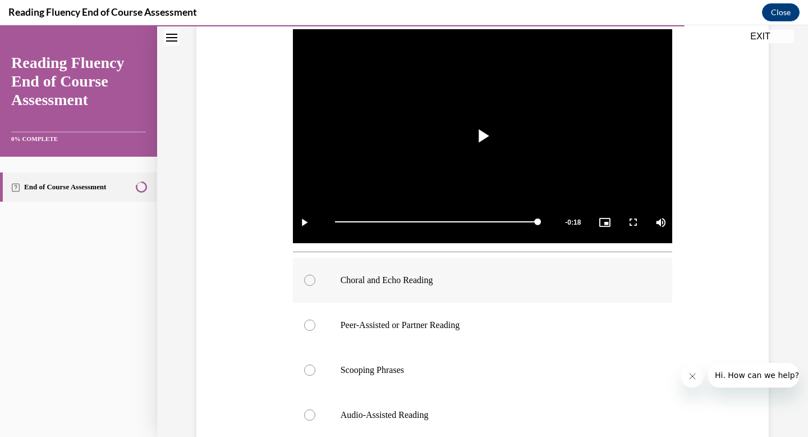
click at [313, 277] on div at bounding box center [309, 280] width 11 height 11
click at [313, 277] on input "Choral and Echo Reading" at bounding box center [309, 280] width 11 height 11
radio input "true"
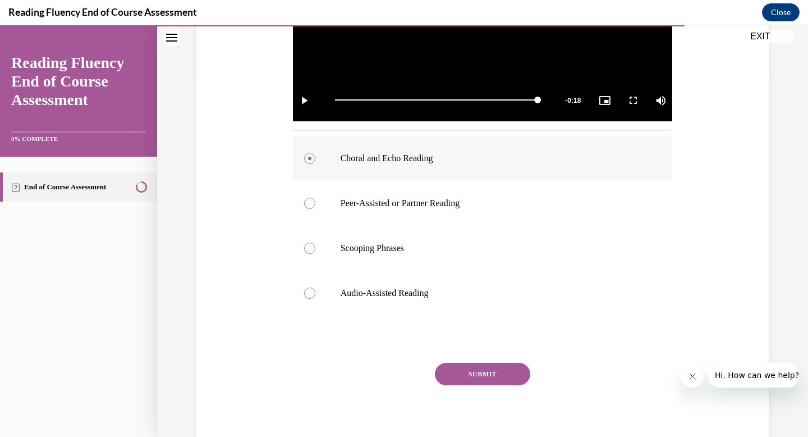
scroll to position [402, 0]
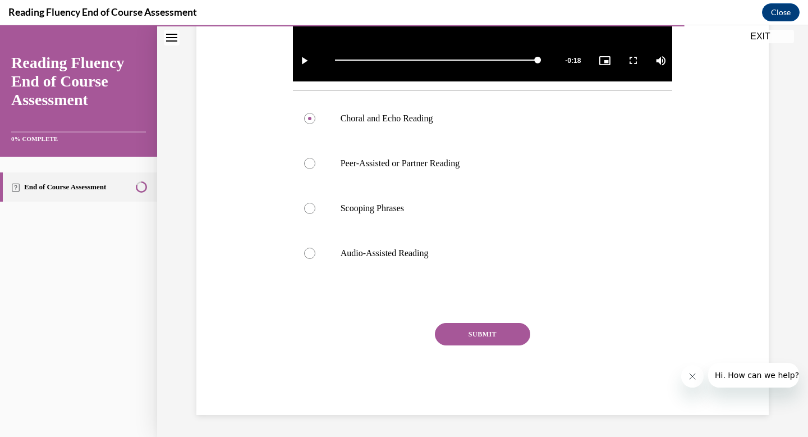
click at [478, 335] on button "SUBMIT" at bounding box center [482, 334] width 95 height 22
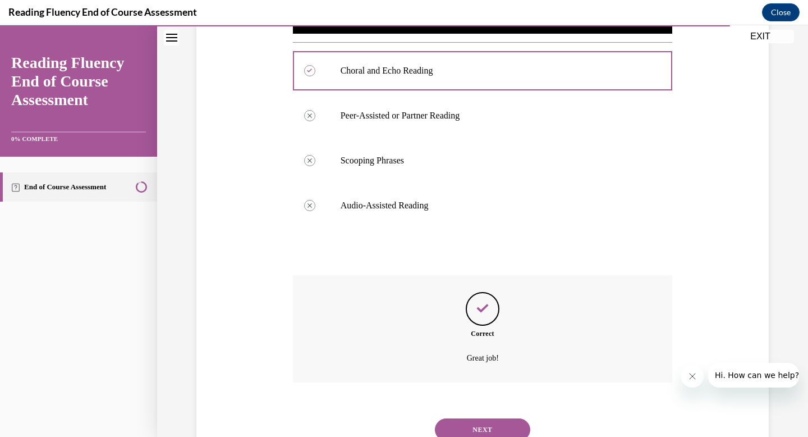
scroll to position [493, 0]
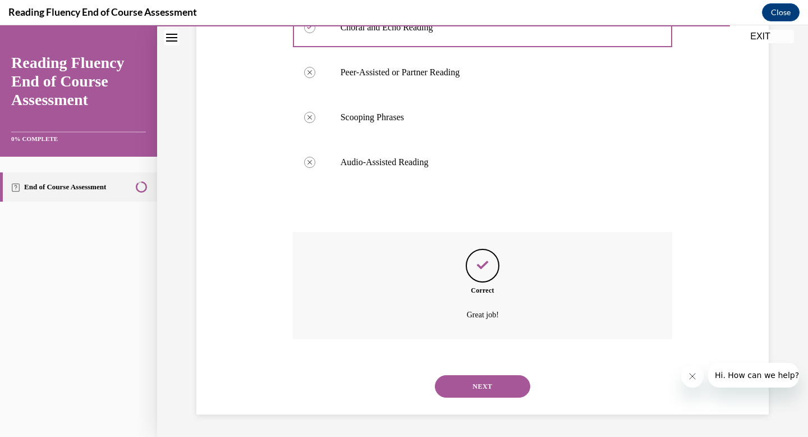
click at [506, 381] on button "NEXT" at bounding box center [482, 386] width 95 height 22
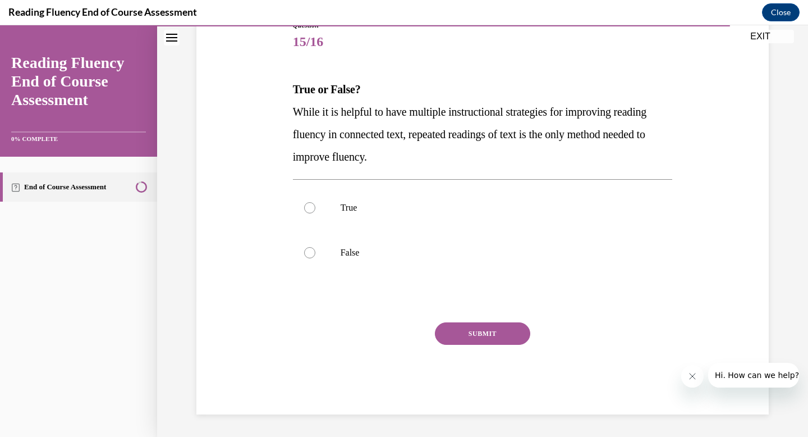
scroll to position [125, 0]
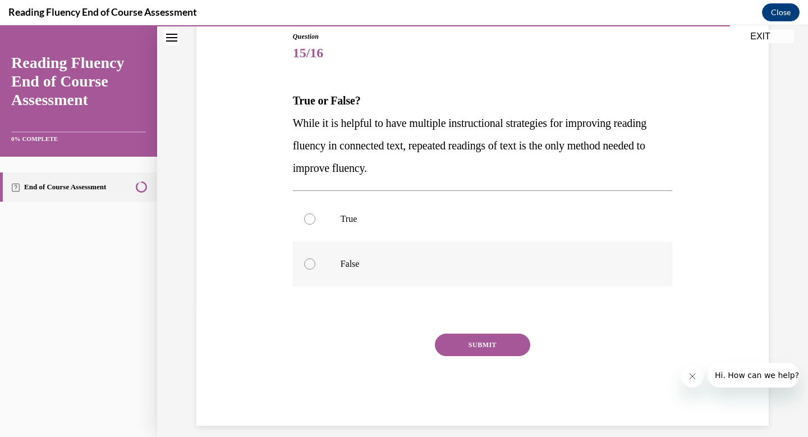
click at [315, 260] on label "False" at bounding box center [483, 263] width 380 height 45
click at [315, 260] on input "False" at bounding box center [309, 263] width 11 height 11
radio input "true"
click at [478, 342] on button "SUBMIT" at bounding box center [482, 344] width 95 height 22
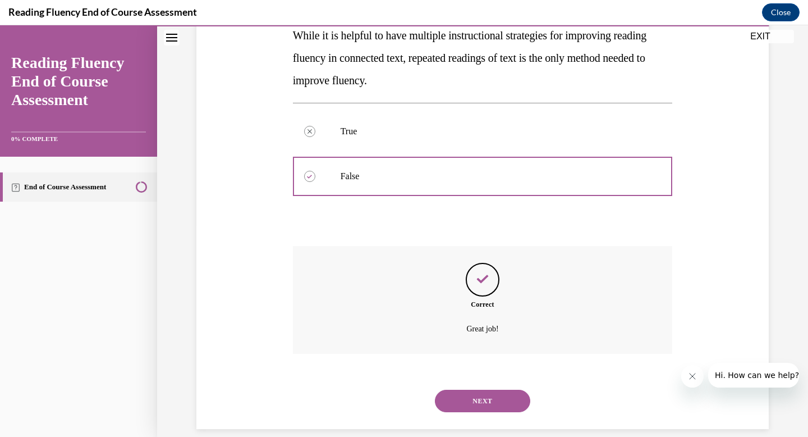
scroll to position [227, 0]
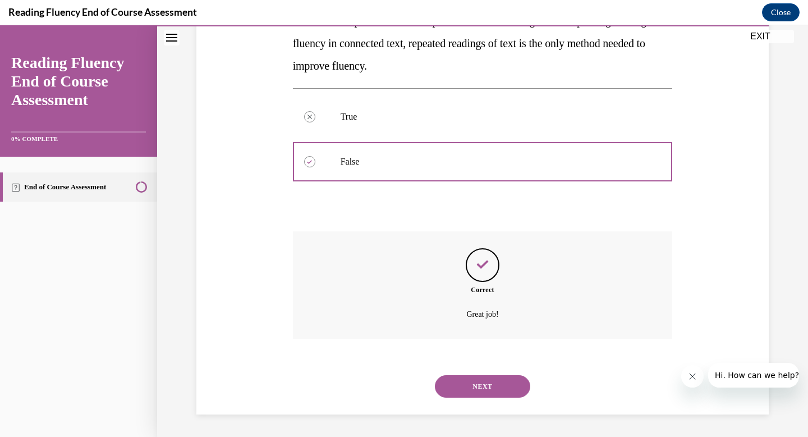
click at [497, 386] on button "NEXT" at bounding box center [482, 386] width 95 height 22
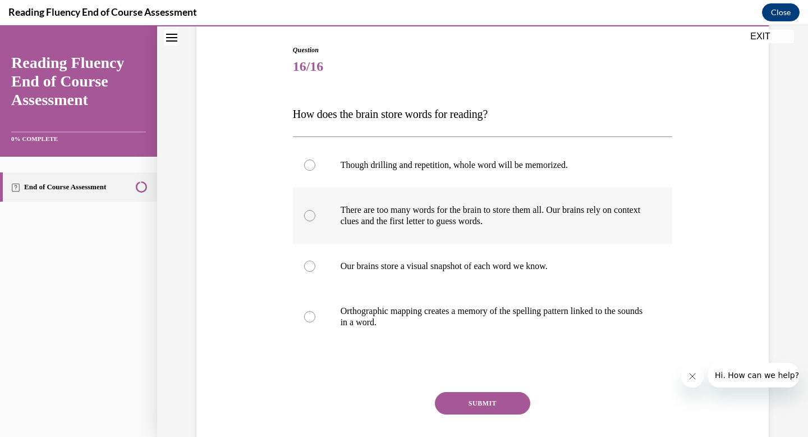
scroll to position [110, 0]
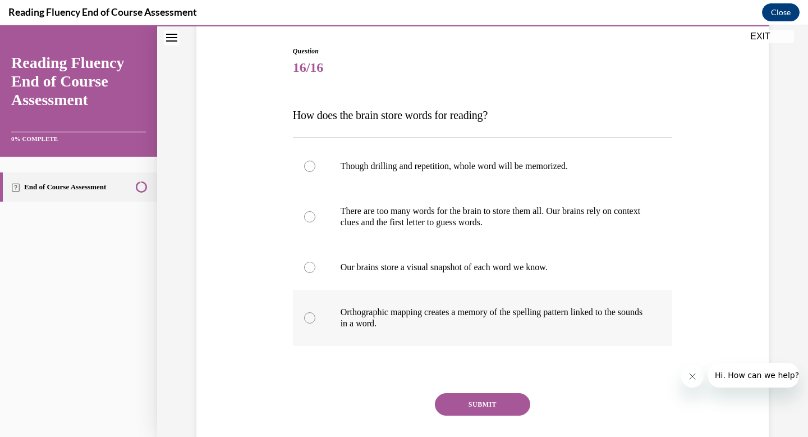
click at [308, 322] on div at bounding box center [309, 317] width 11 height 11
click at [308, 322] on input "Orthographic mapping creates a memory of the spelling pattern linked to the sou…" at bounding box center [309, 317] width 11 height 11
radio input "true"
click at [474, 408] on button "SUBMIT" at bounding box center [482, 404] width 95 height 22
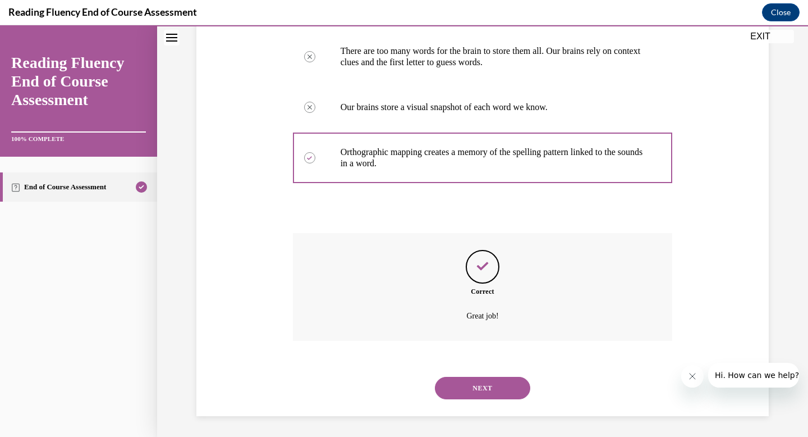
scroll to position [272, 0]
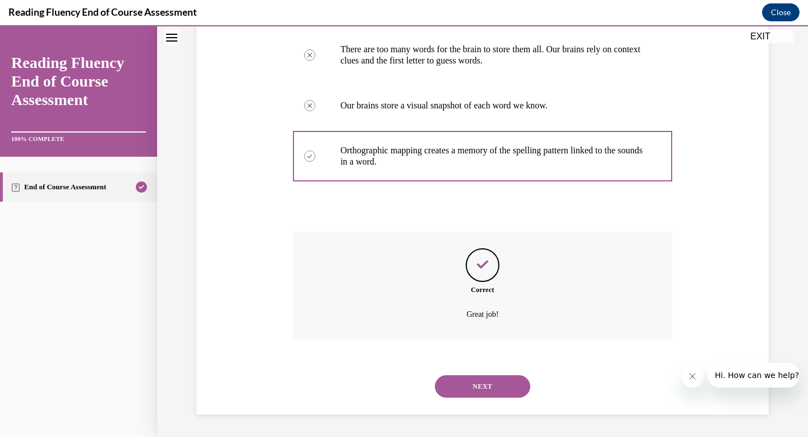
click at [479, 386] on button "NEXT" at bounding box center [482, 386] width 95 height 22
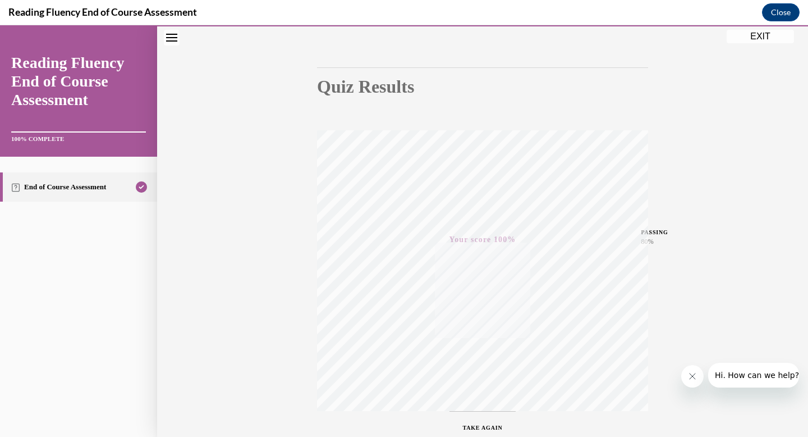
scroll to position [164, 0]
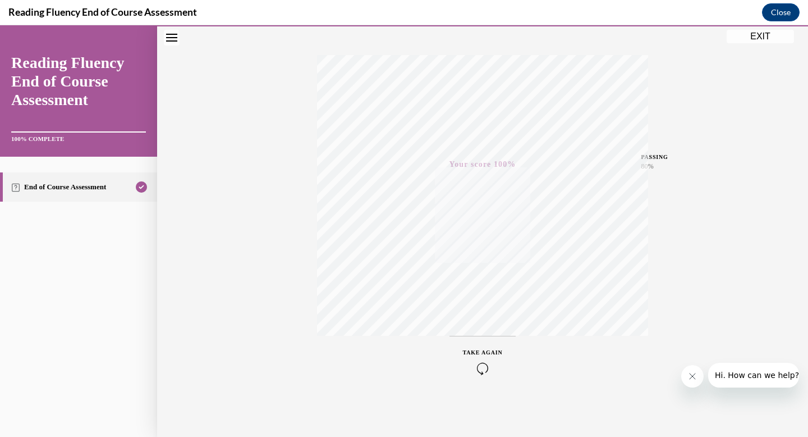
click at [762, 34] on button "EXIT" at bounding box center [760, 36] width 67 height 13
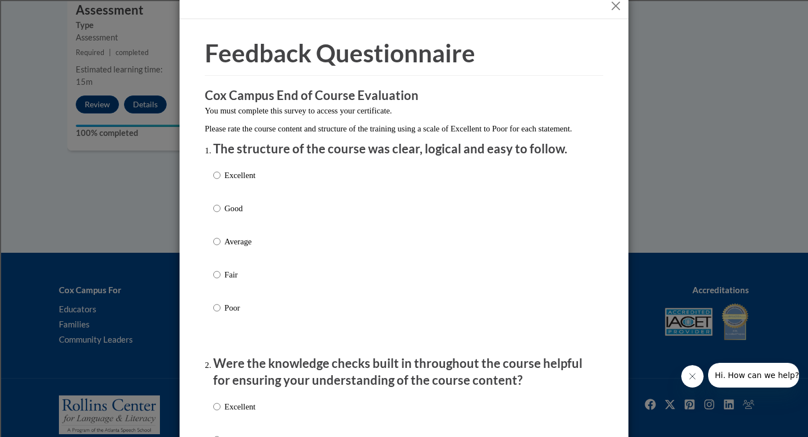
scroll to position [21, 0]
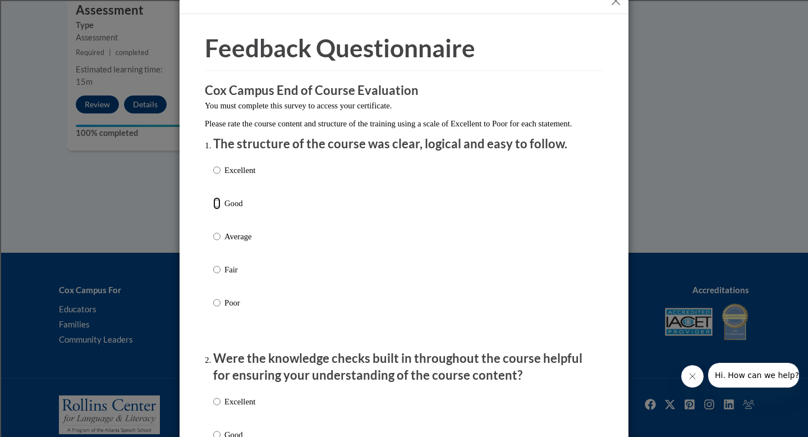
click at [215, 209] on input "Good" at bounding box center [216, 203] width 7 height 12
radio input "true"
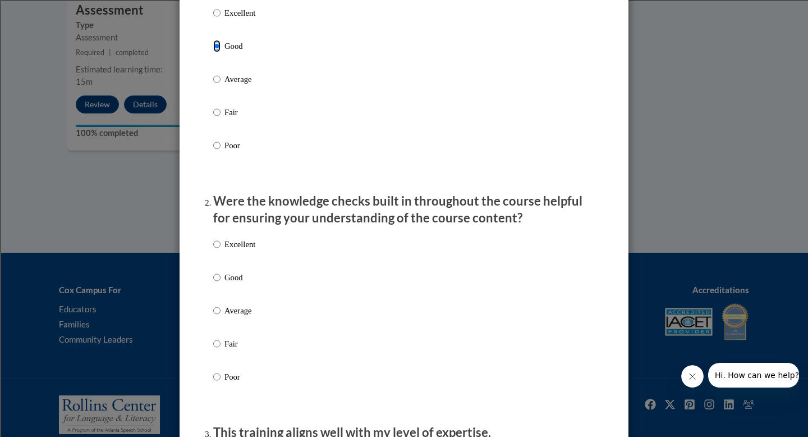
scroll to position [175, 0]
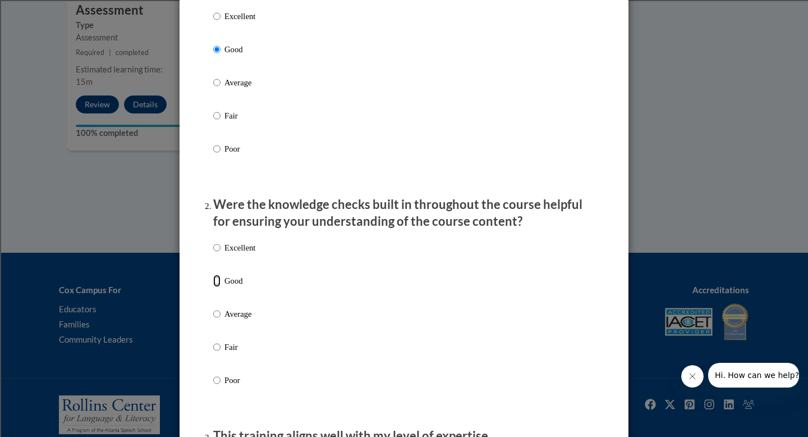
click at [214, 287] on input "Good" at bounding box center [216, 281] width 7 height 12
radio input "true"
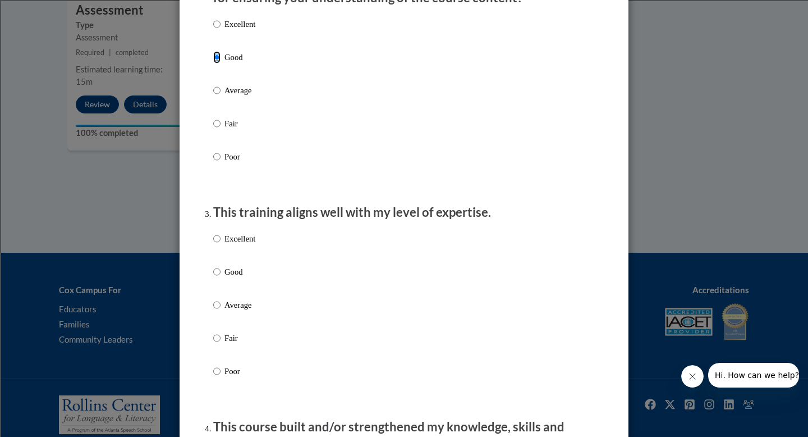
scroll to position [420, 0]
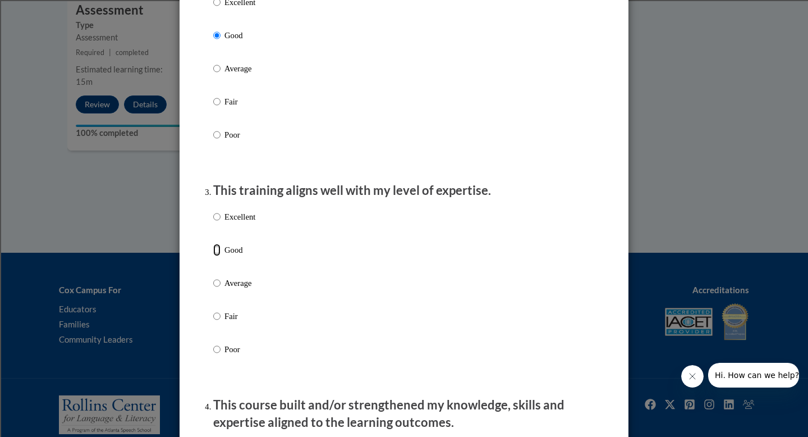
click at [219, 256] on input "Good" at bounding box center [216, 250] width 7 height 12
radio input "true"
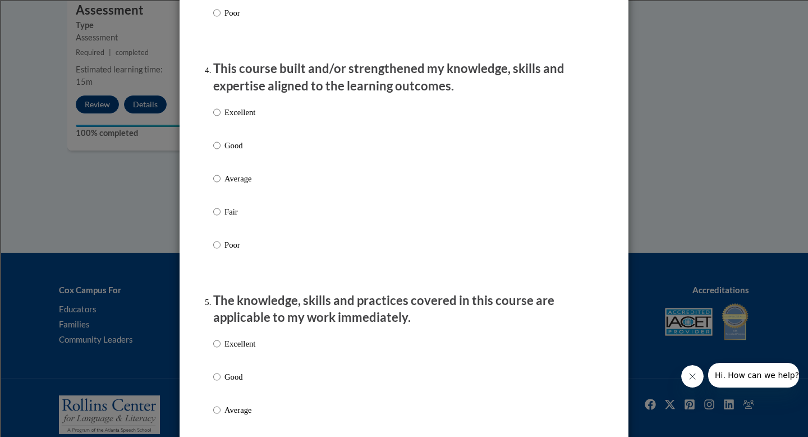
scroll to position [794, 0]
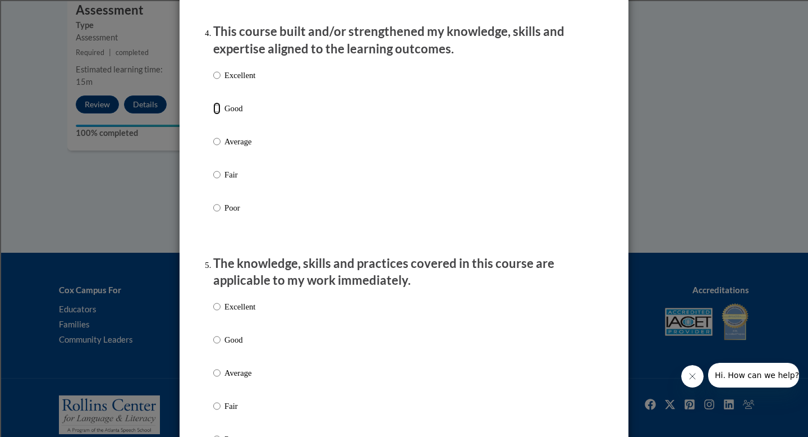
click at [216, 115] on input "Good" at bounding box center [216, 108] width 7 height 12
radio input "true"
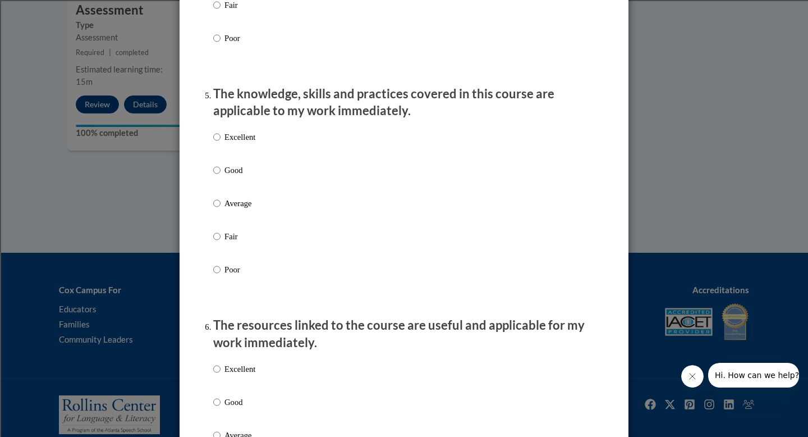
scroll to position [967, 0]
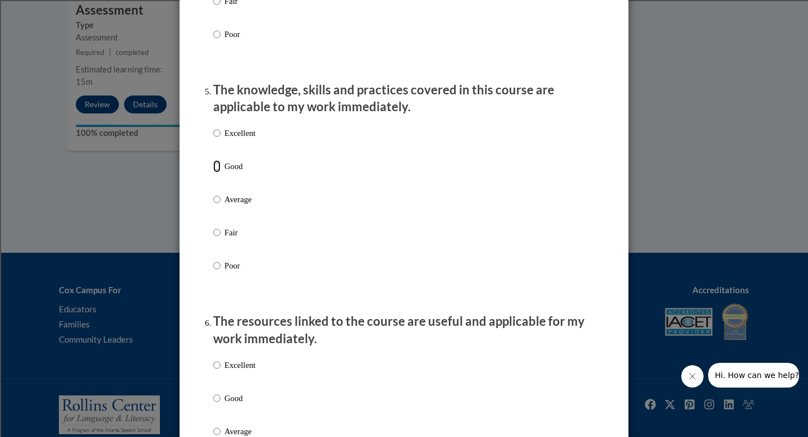
click at [218, 172] on input "Good" at bounding box center [216, 166] width 7 height 12
radio input "true"
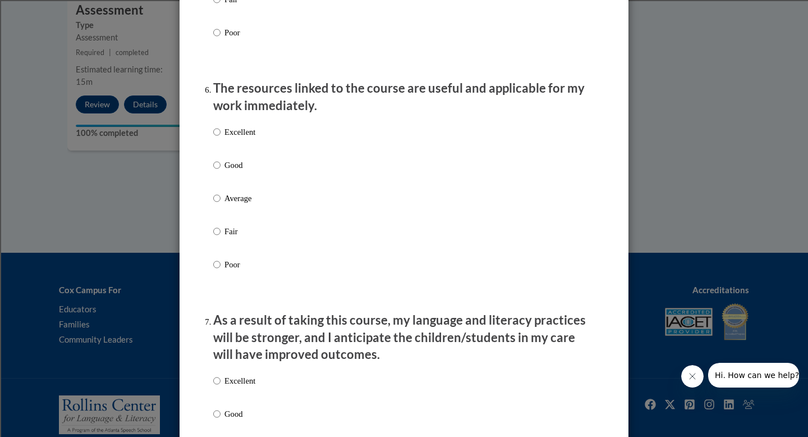
scroll to position [1210, 0]
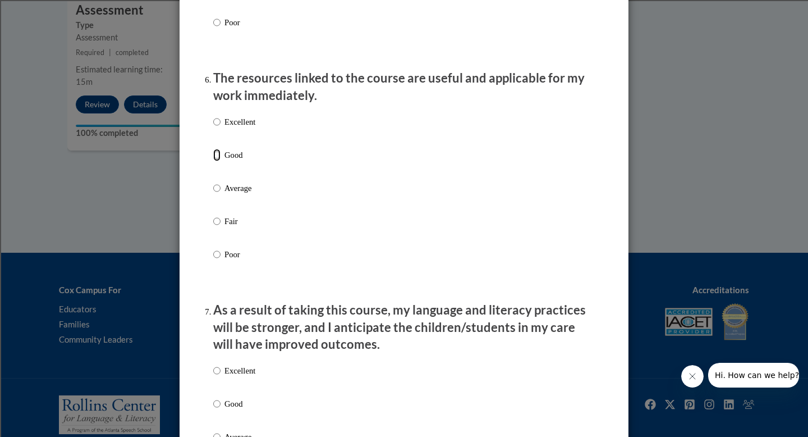
click at [219, 161] on input "Good" at bounding box center [216, 155] width 7 height 12
radio input "true"
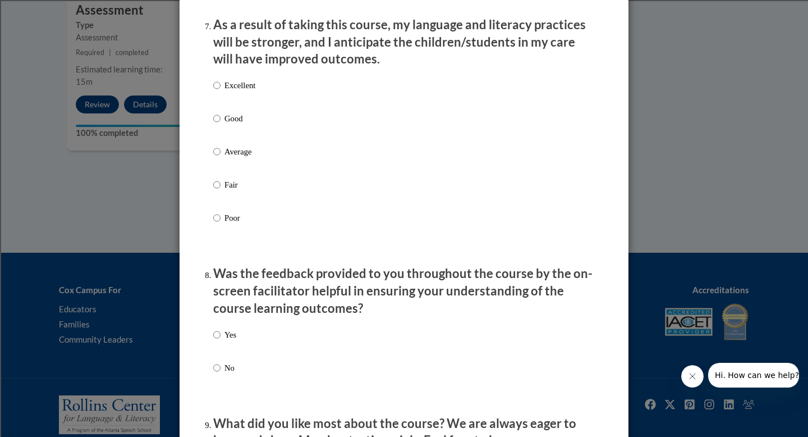
scroll to position [1515, 0]
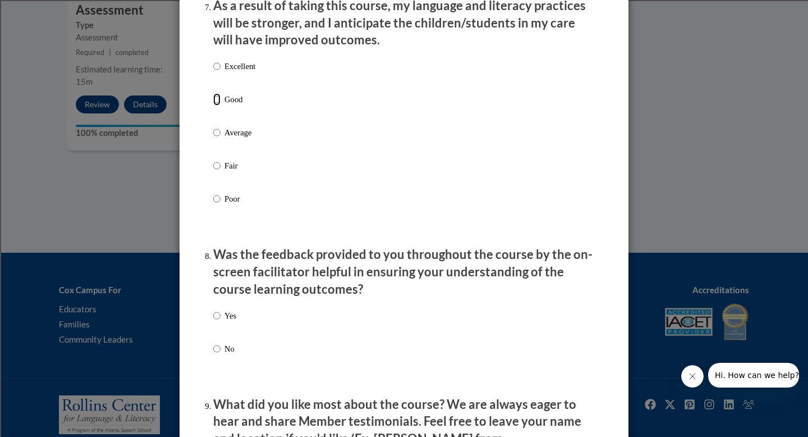
click at [217, 106] on input "Good" at bounding box center [216, 99] width 7 height 12
radio input "true"
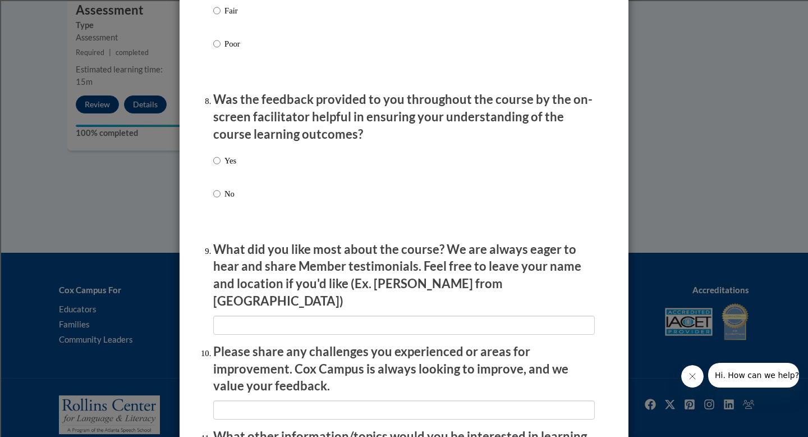
scroll to position [1677, 0]
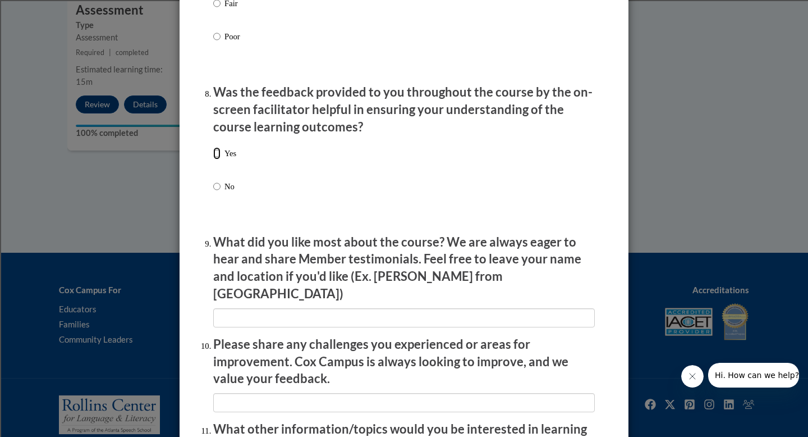
click at [216, 159] on input "Yes" at bounding box center [216, 153] width 7 height 12
radio input "true"
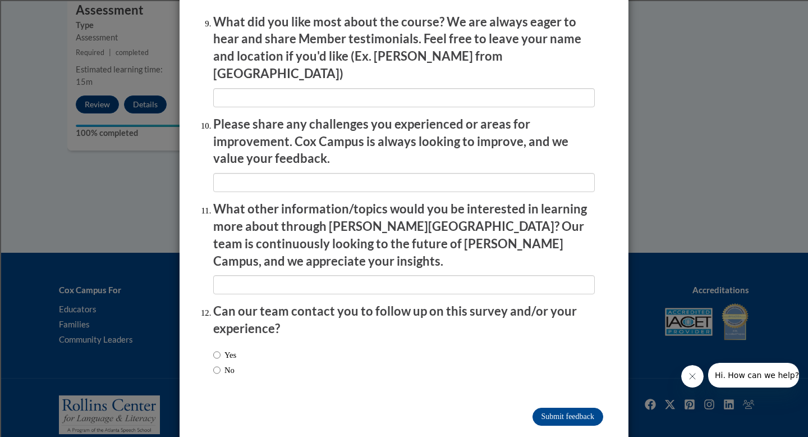
scroll to position [1898, 0]
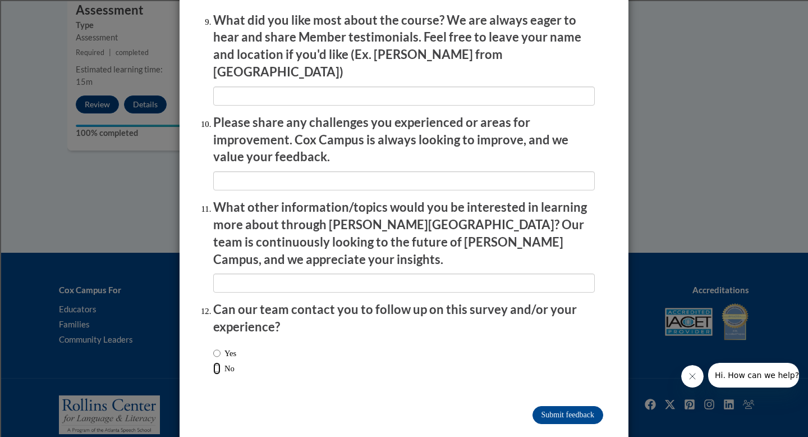
click at [217, 362] on input "No" at bounding box center [216, 368] width 7 height 12
radio input "true"
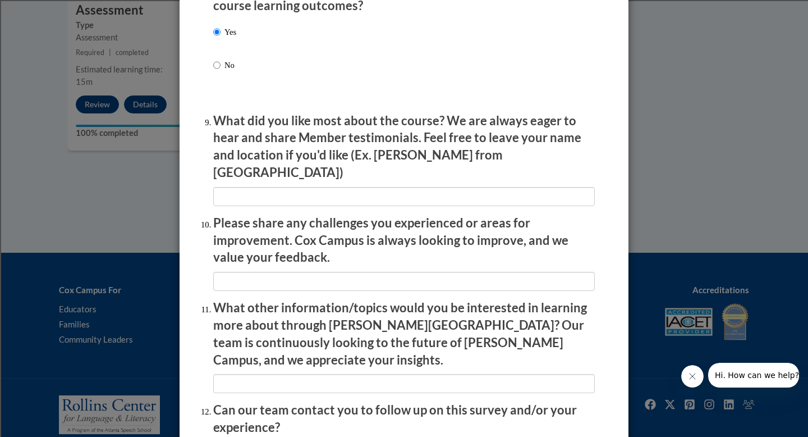
scroll to position [1779, 0]
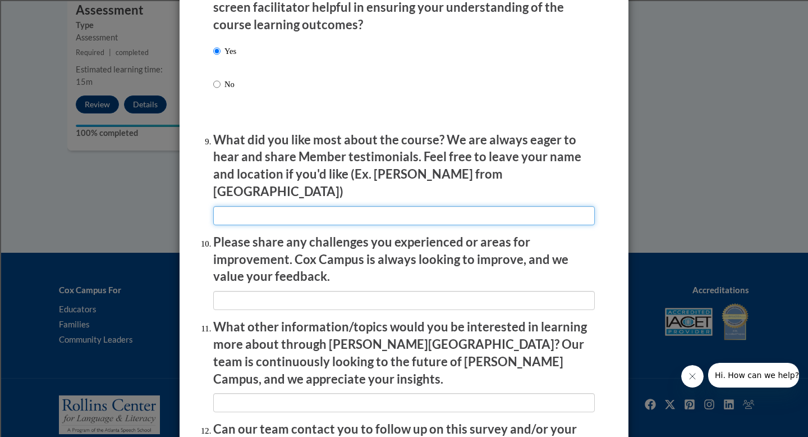
click at [341, 209] on input "textbox" at bounding box center [404, 215] width 382 height 19
type input "n/a"
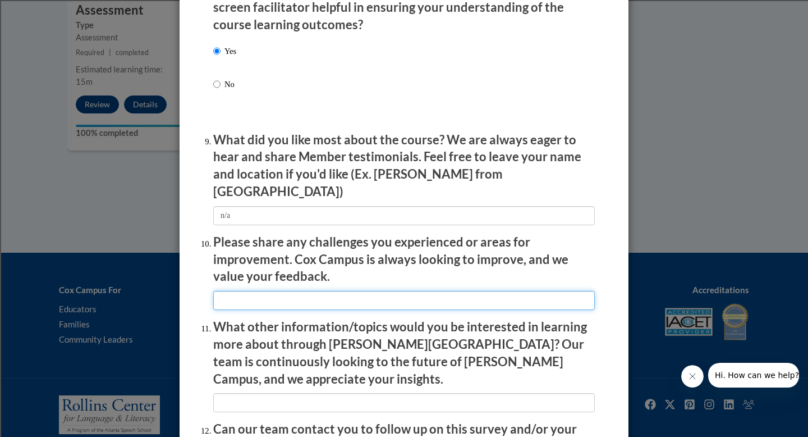
click at [293, 293] on input "textbox" at bounding box center [404, 300] width 382 height 19
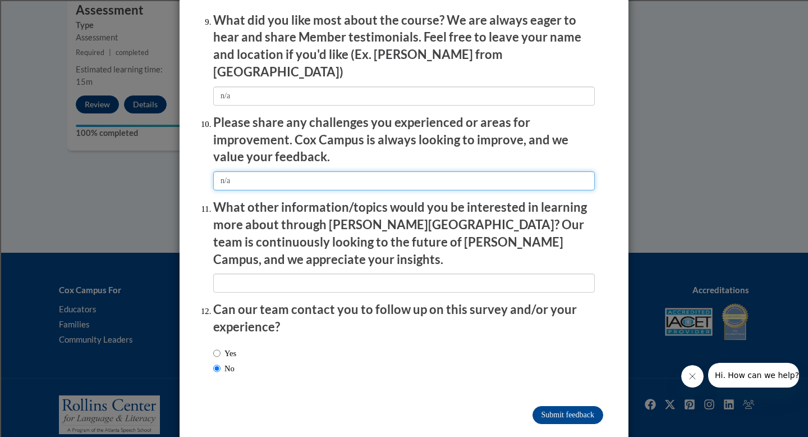
type input "n/a"
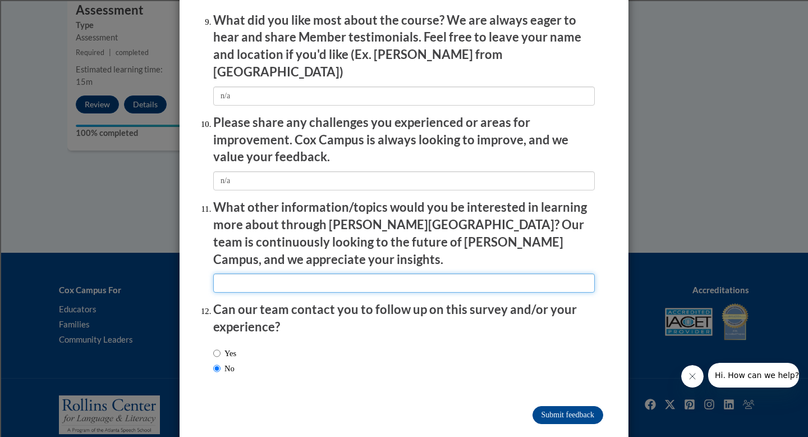
click at [266, 273] on input "textbox" at bounding box center [404, 282] width 382 height 19
type input "n/a"
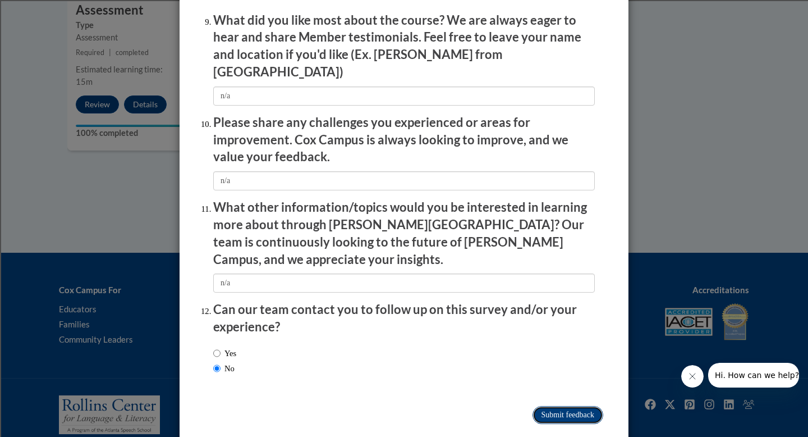
click at [569, 406] on input "Submit feedback" at bounding box center [568, 415] width 71 height 18
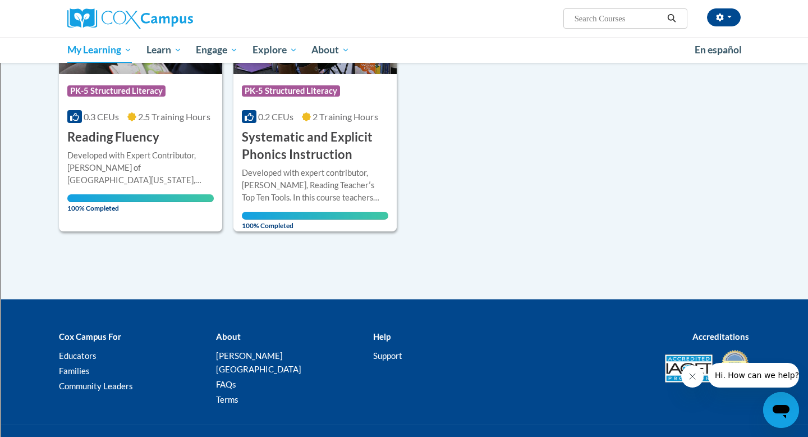
scroll to position [284, 0]
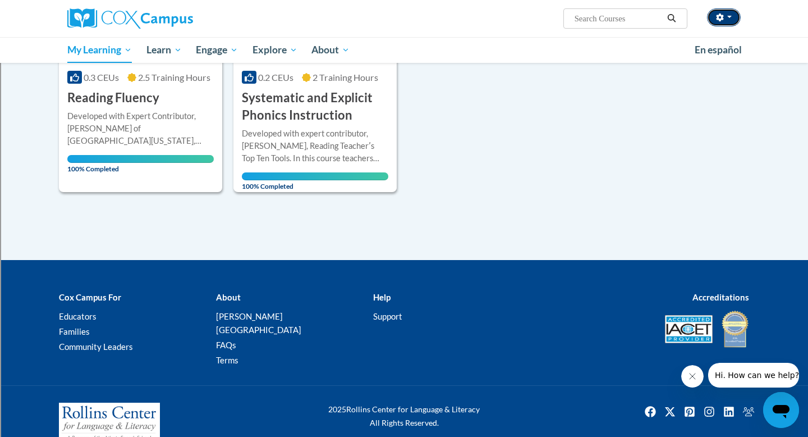
click at [733, 17] on button "button" at bounding box center [724, 17] width 34 height 18
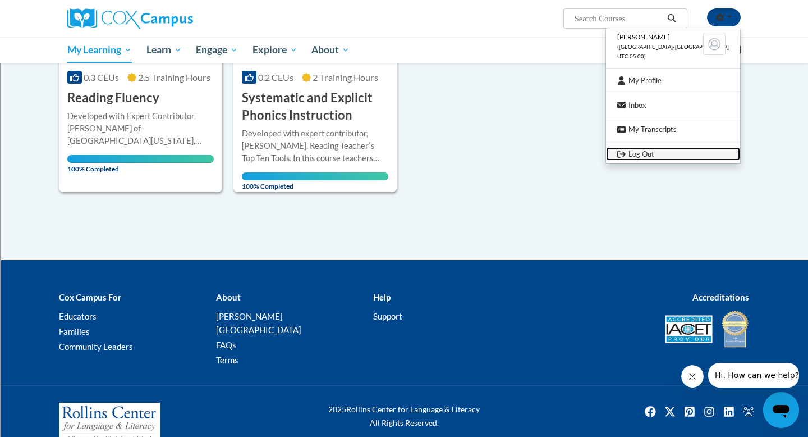
click at [662, 151] on link "Log Out" at bounding box center [673, 154] width 134 height 14
